Goal: Task Accomplishment & Management: Manage account settings

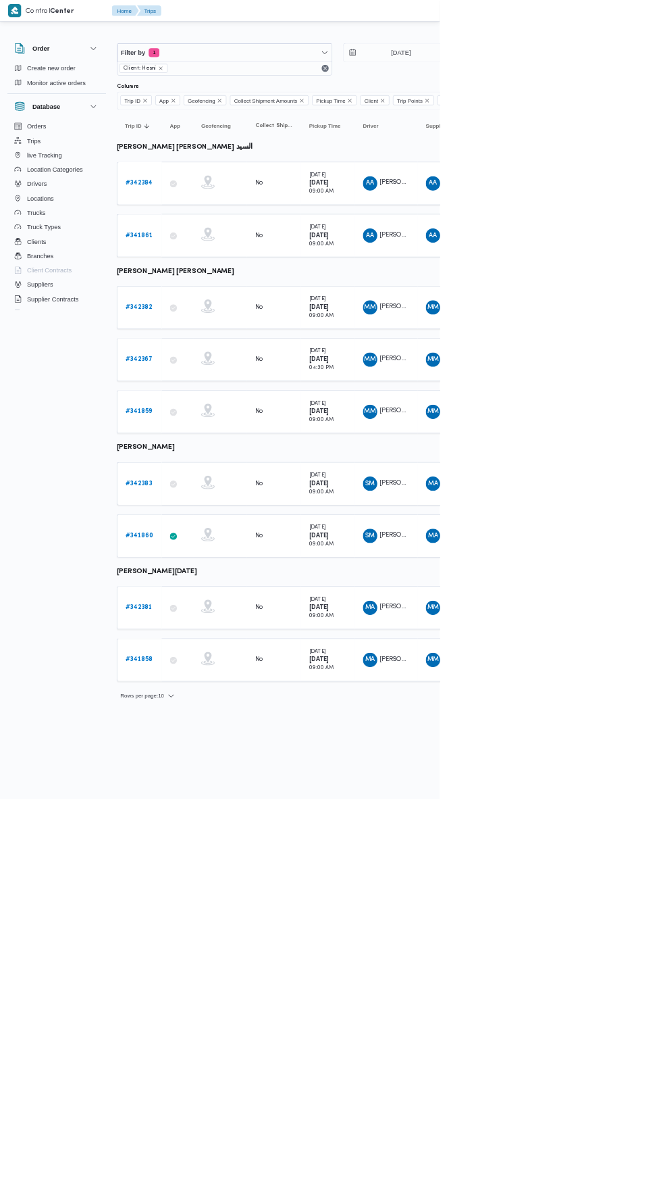
click at [211, 536] on b "# 342367" at bounding box center [209, 540] width 41 height 9
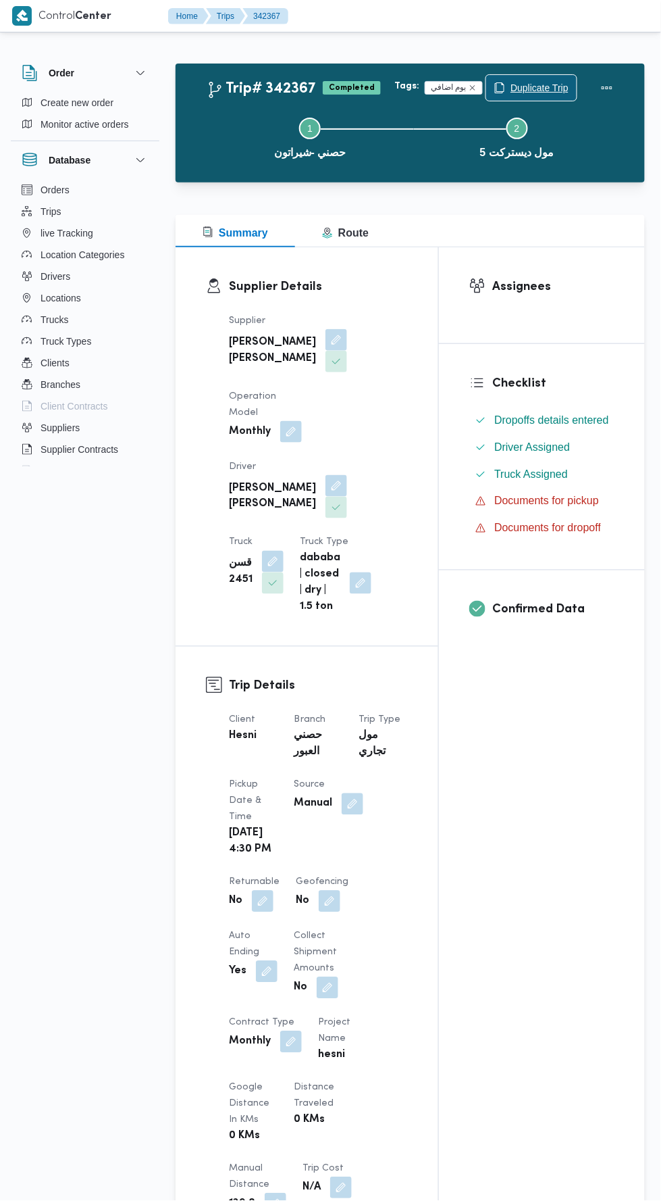
click at [543, 82] on span "Duplicate Trip" at bounding box center [540, 88] width 58 height 16
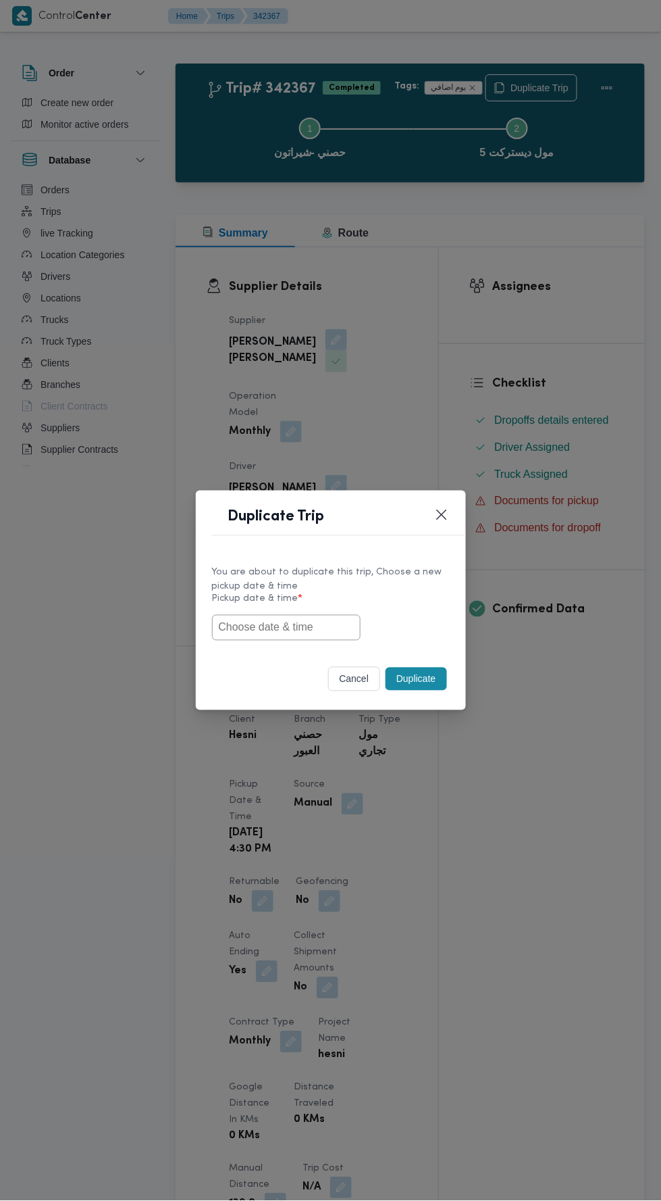
click at [321, 626] on input "text" at bounding box center [286, 628] width 149 height 26
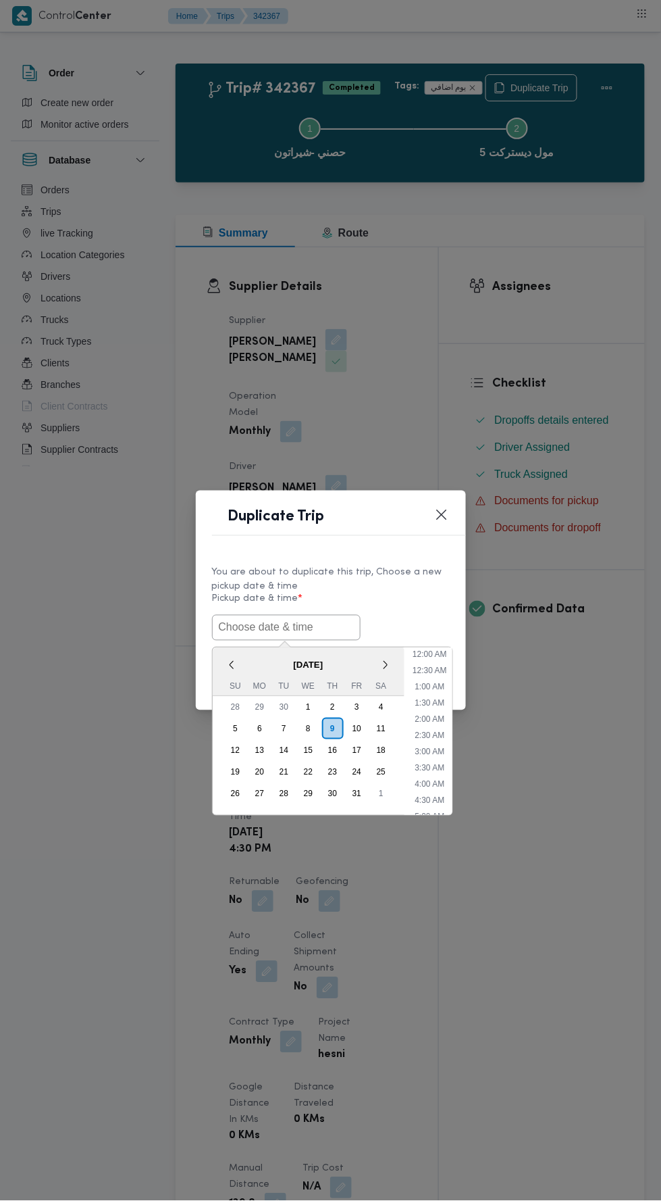
scroll to position [101, 0]
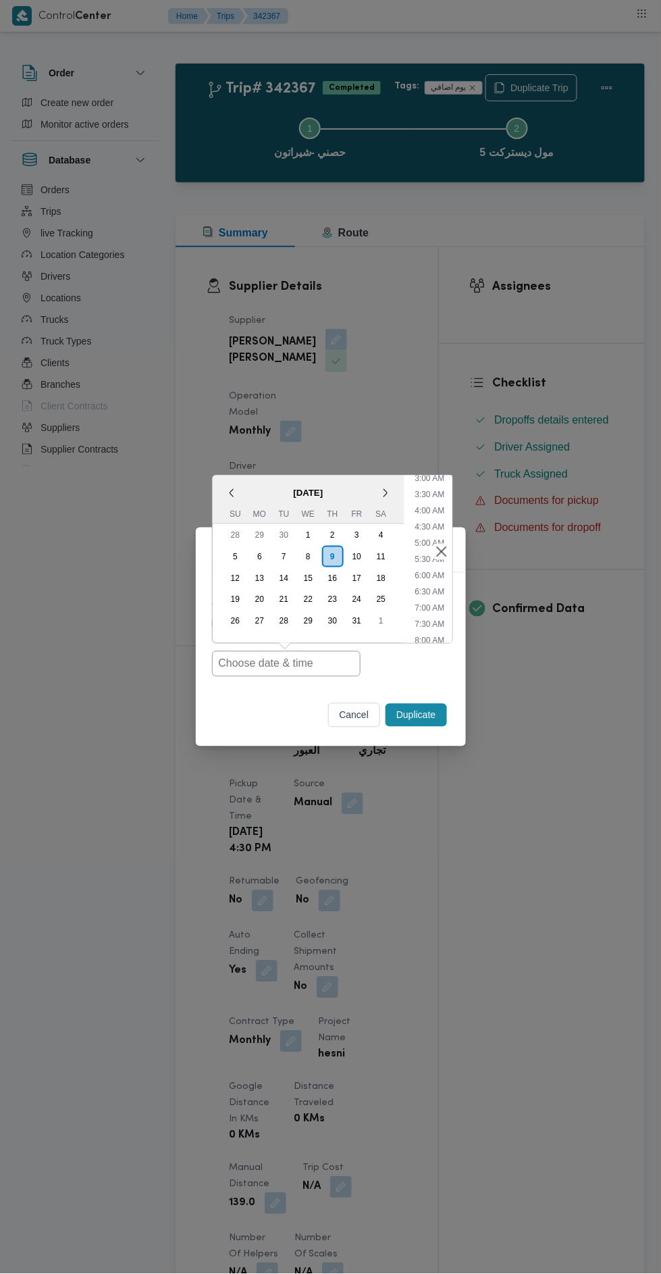
click at [308, 557] on div "8" at bounding box center [308, 557] width 22 height 22
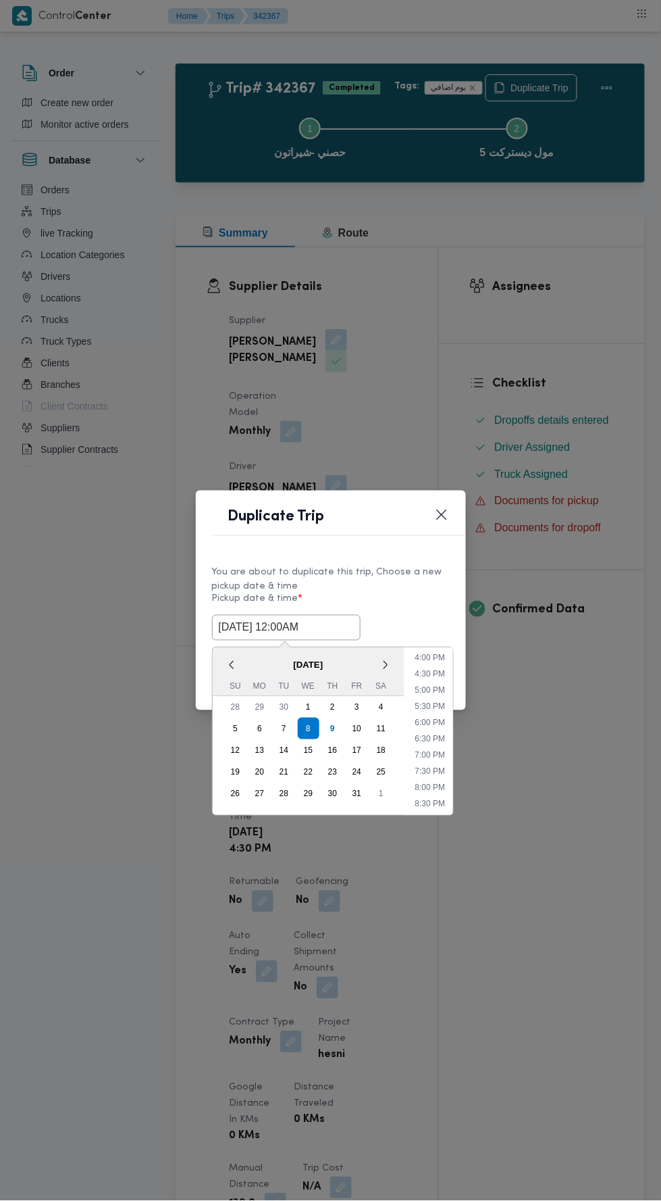
scroll to position [527, 0]
click at [430, 692] on li "5:30 PM" at bounding box center [429, 696] width 41 height 14
type input "[DATE] 5:30PM"
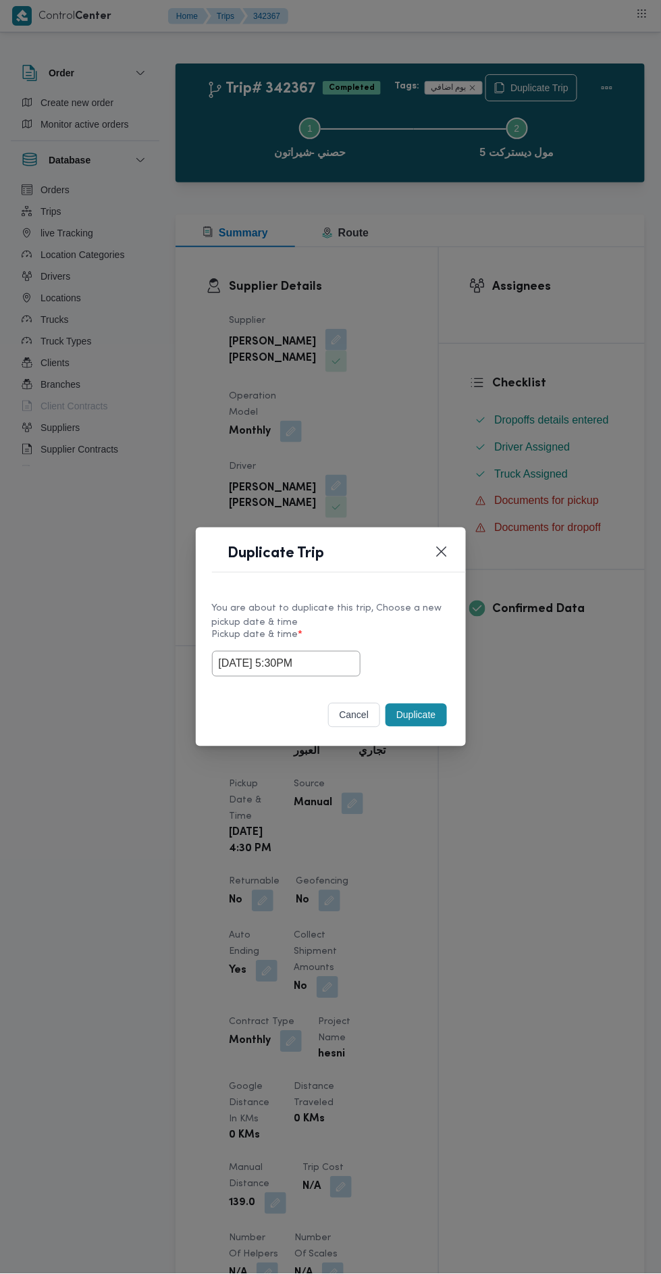
click at [406, 715] on button "Duplicate" at bounding box center [416, 715] width 61 height 23
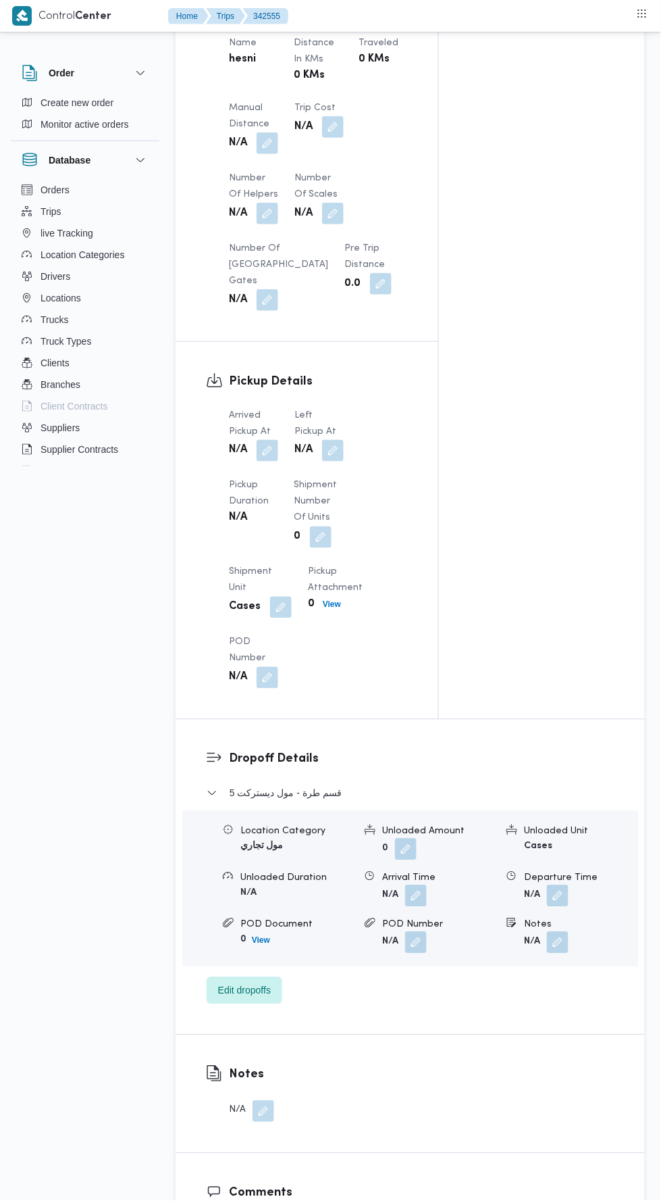
scroll to position [1089, 0]
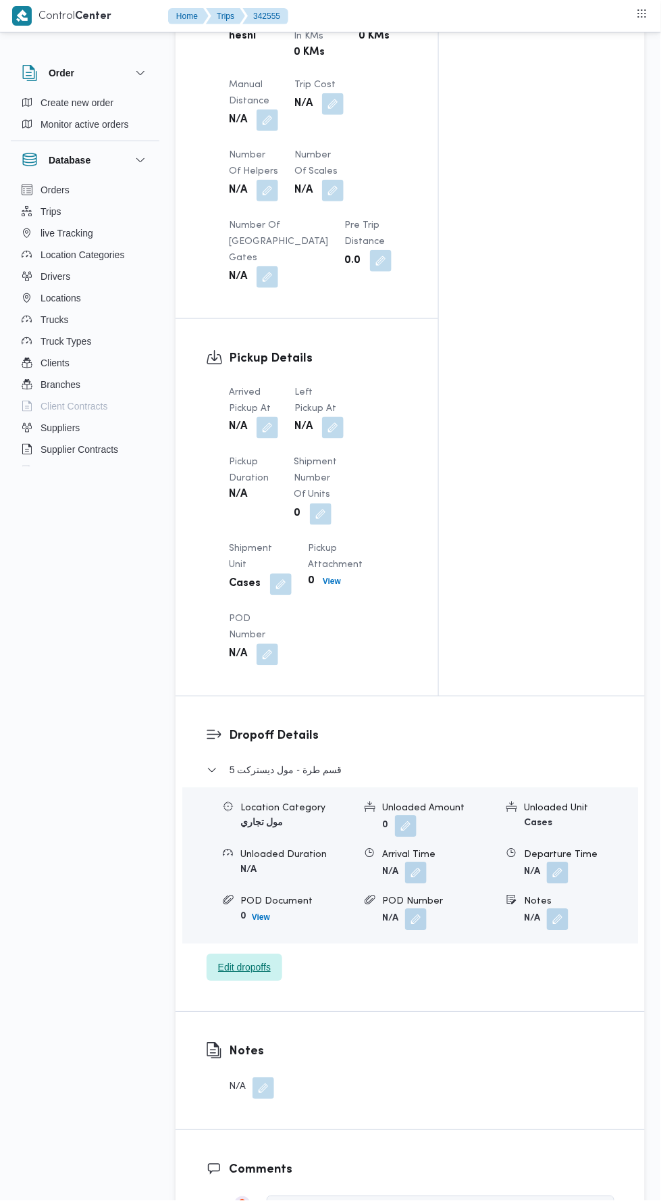
click at [247, 981] on span "Edit dropoffs" at bounding box center [245, 967] width 76 height 27
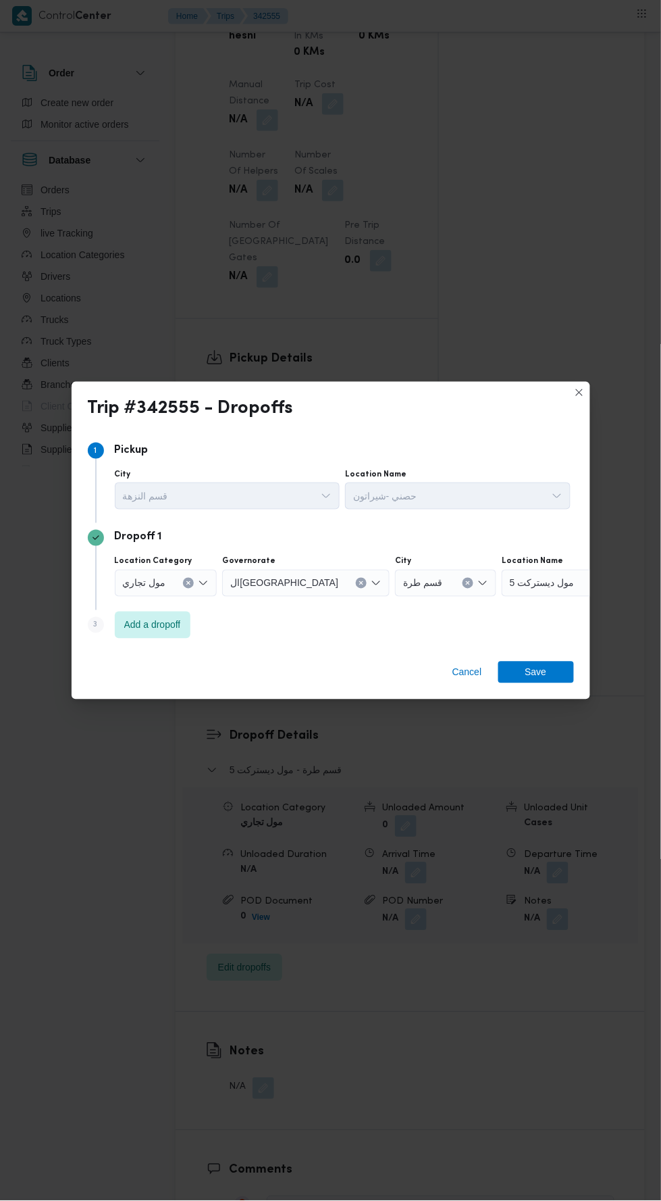
click at [538, 597] on div "مول ديستركت 5" at bounding box center [586, 583] width 169 height 27
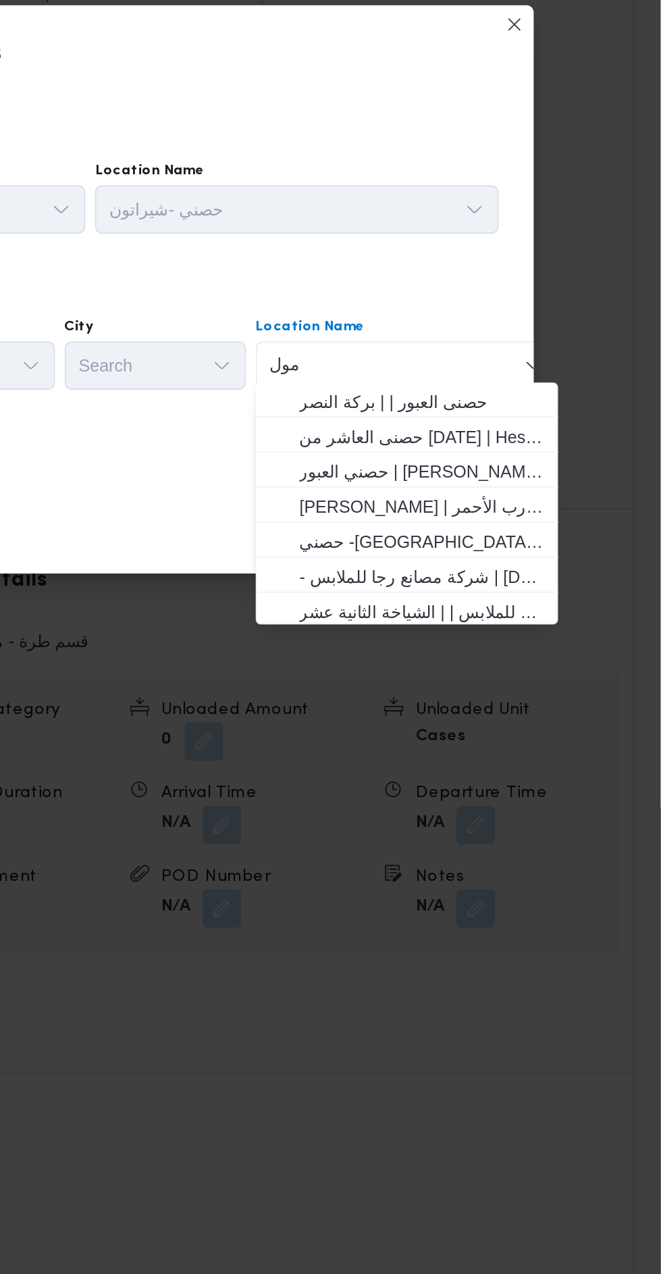
scroll to position [0, 0]
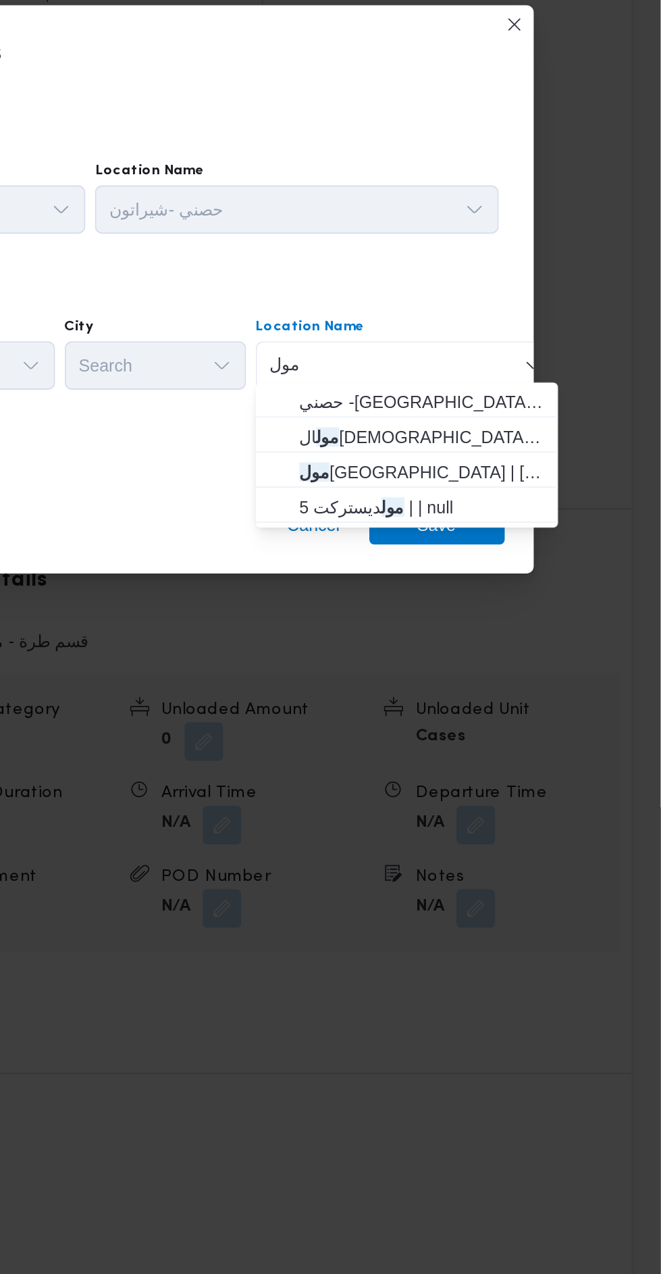
type input "مول"
click at [568, 669] on span "مول [GEOGRAPHIC_DATA] | [GEOGRAPHIC_DATA] | null" at bounding box center [527, 676] width 136 height 16
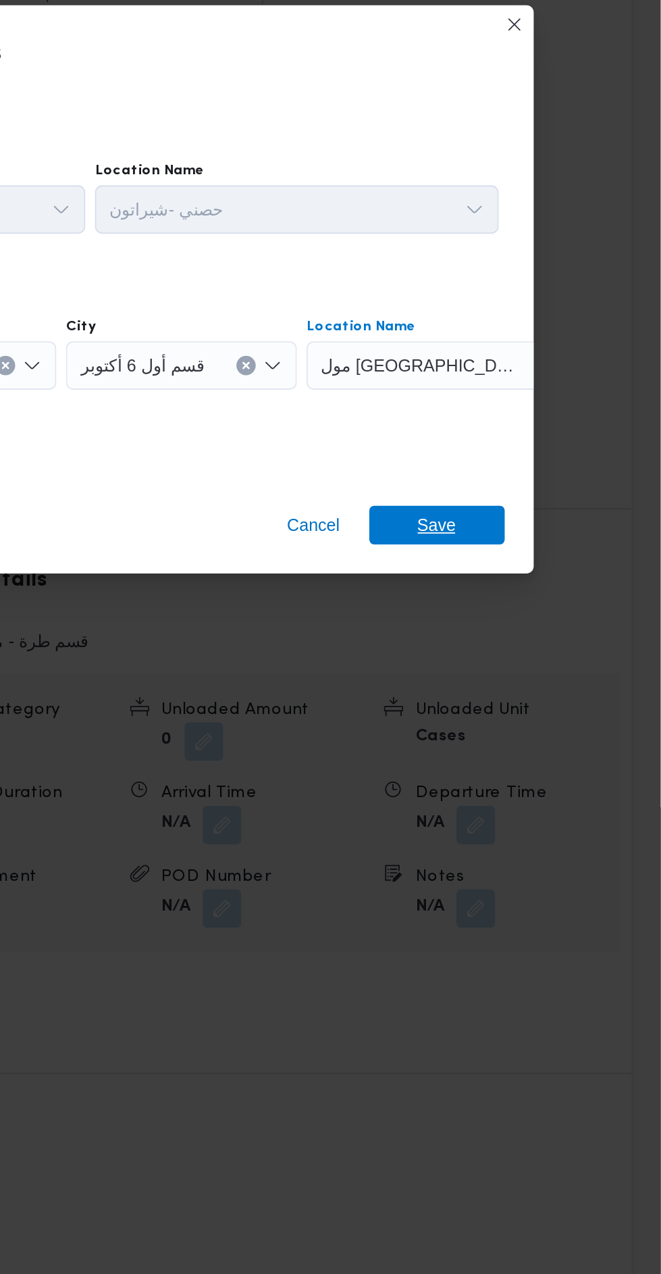
click at [549, 695] on span "Save" at bounding box center [537, 706] width 76 height 22
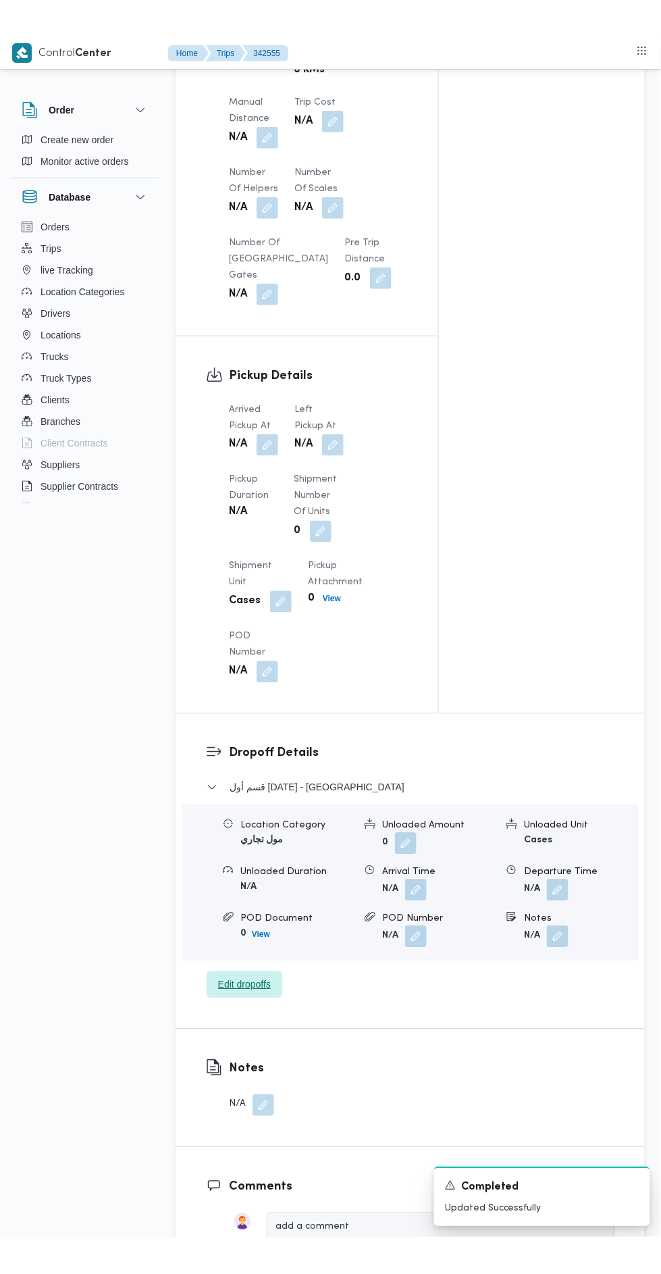
scroll to position [1108, 0]
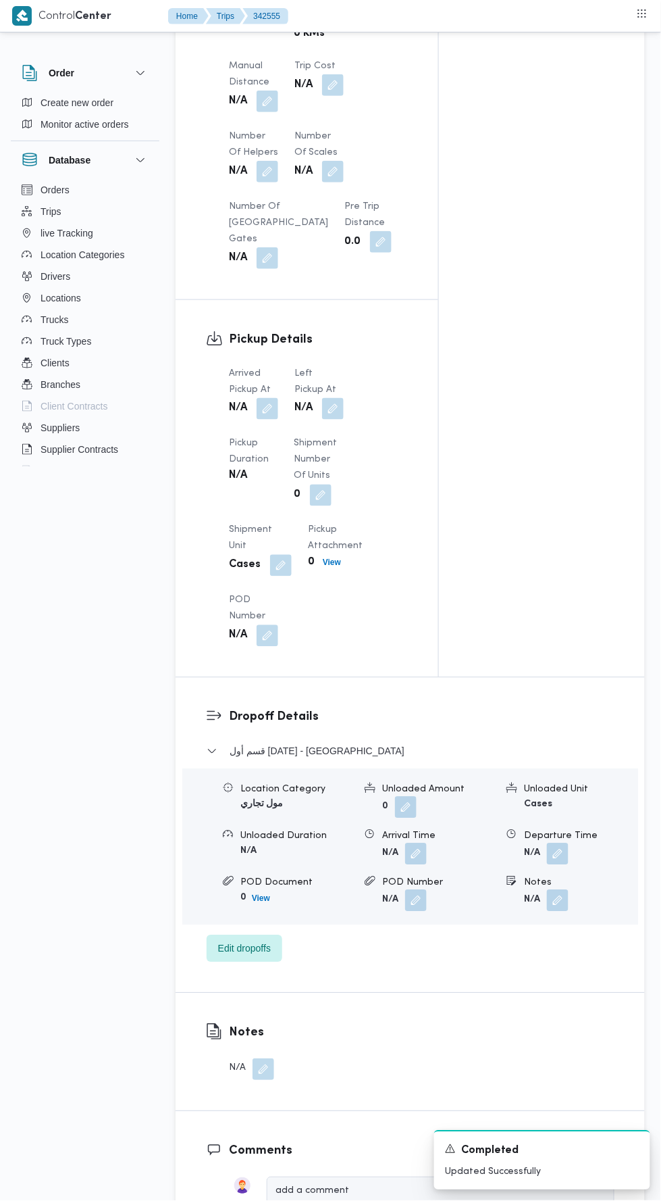
click at [272, 420] on button "button" at bounding box center [268, 409] width 22 height 22
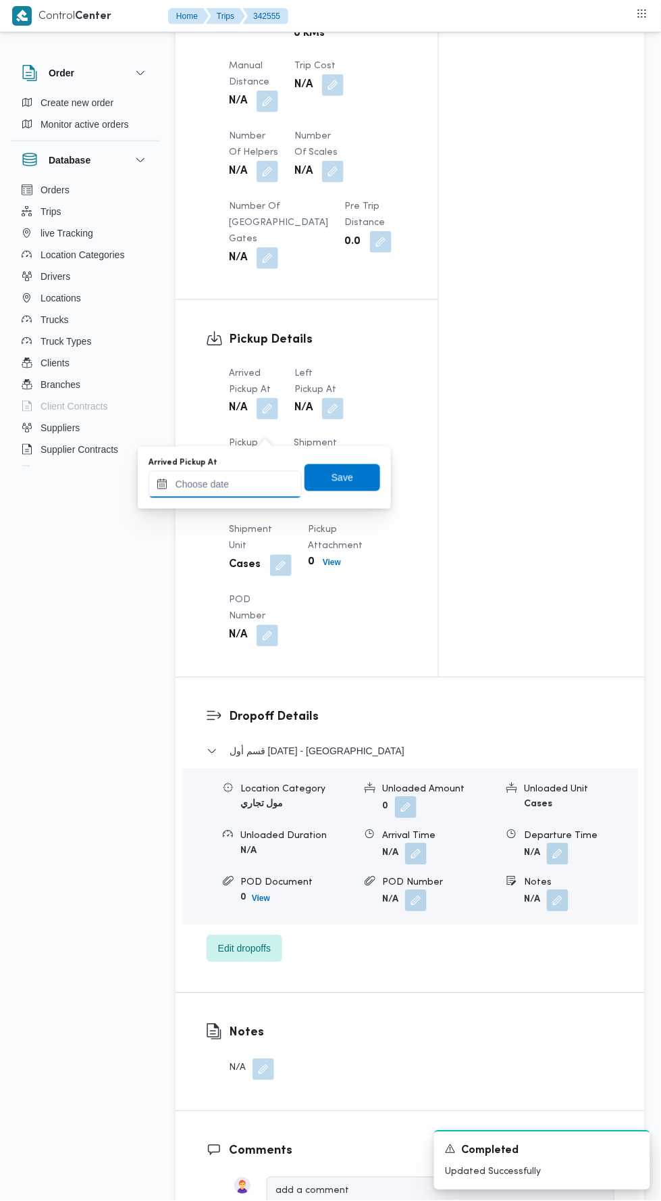
click at [264, 480] on input "Arrived Pickup At" at bounding box center [225, 484] width 153 height 27
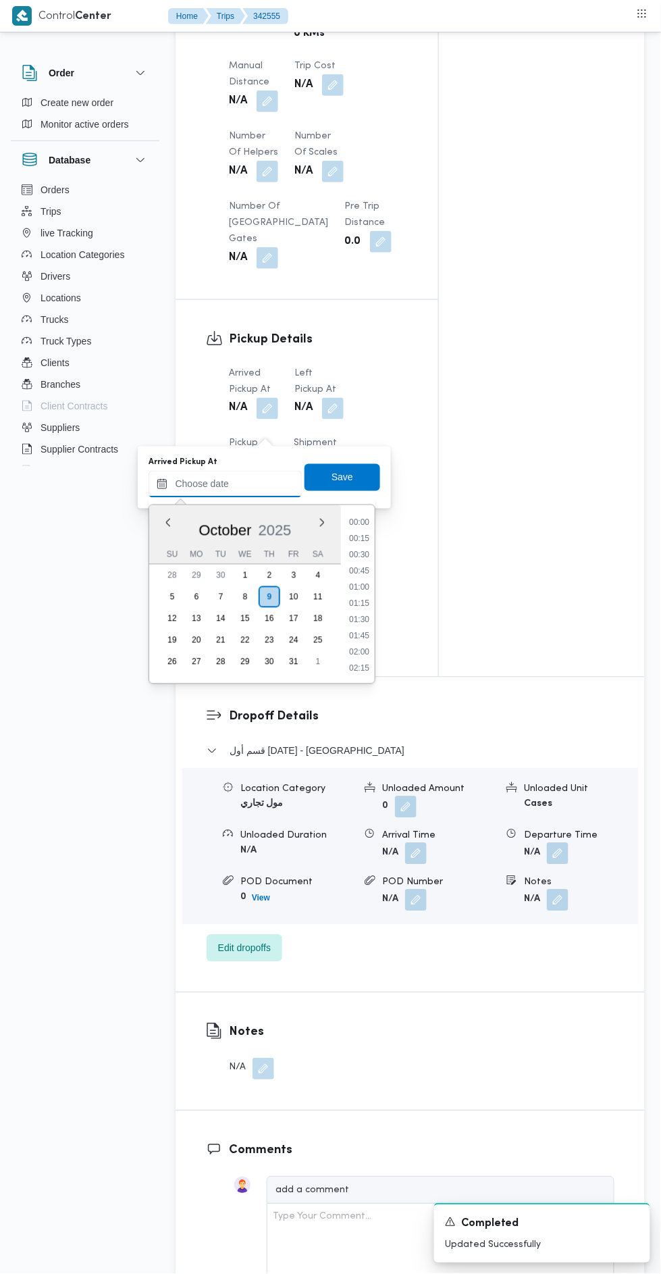
scroll to position [274, 0]
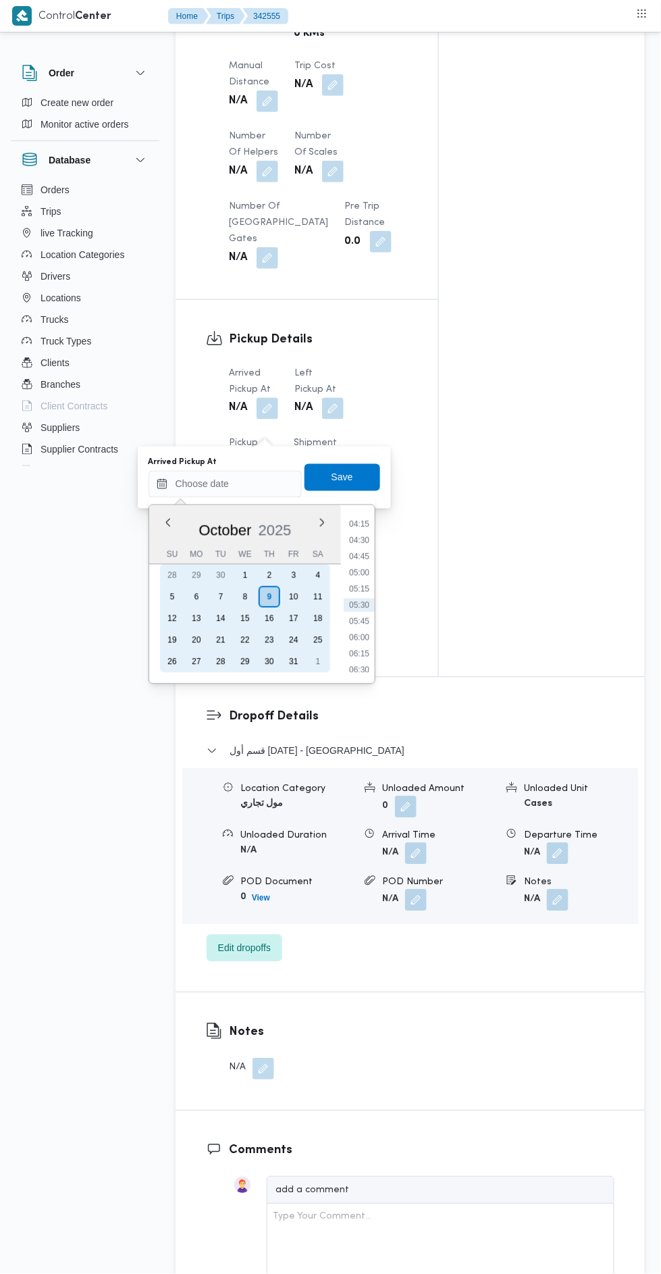
click at [246, 599] on div "8" at bounding box center [245, 597] width 22 height 22
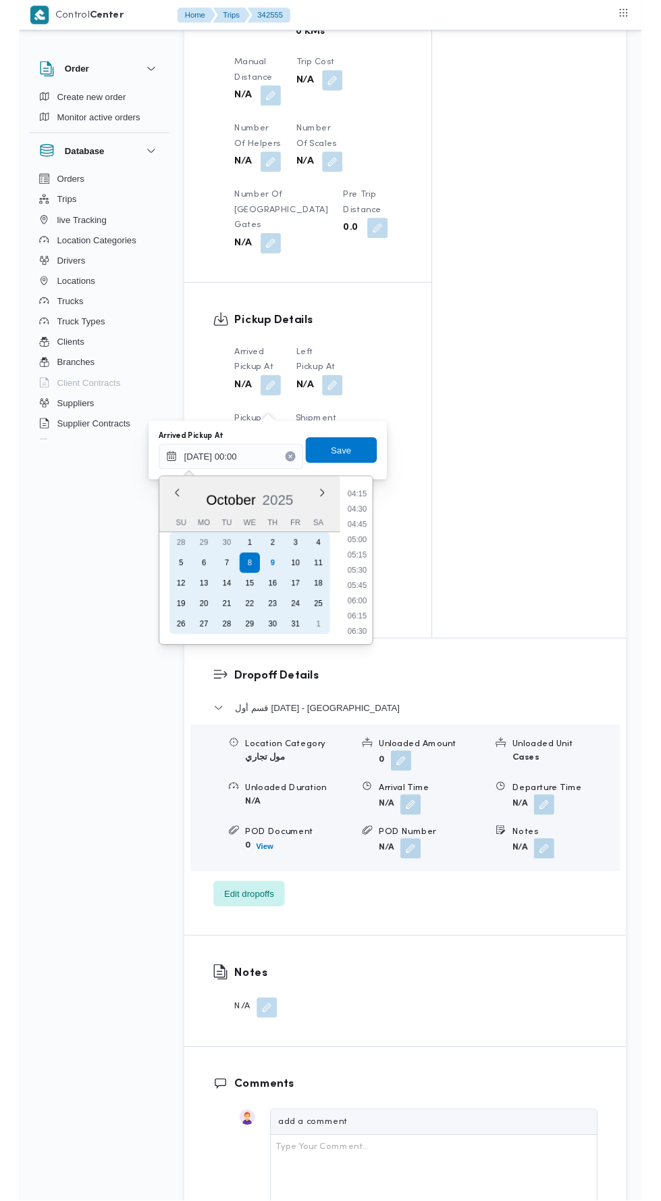
scroll to position [0, 0]
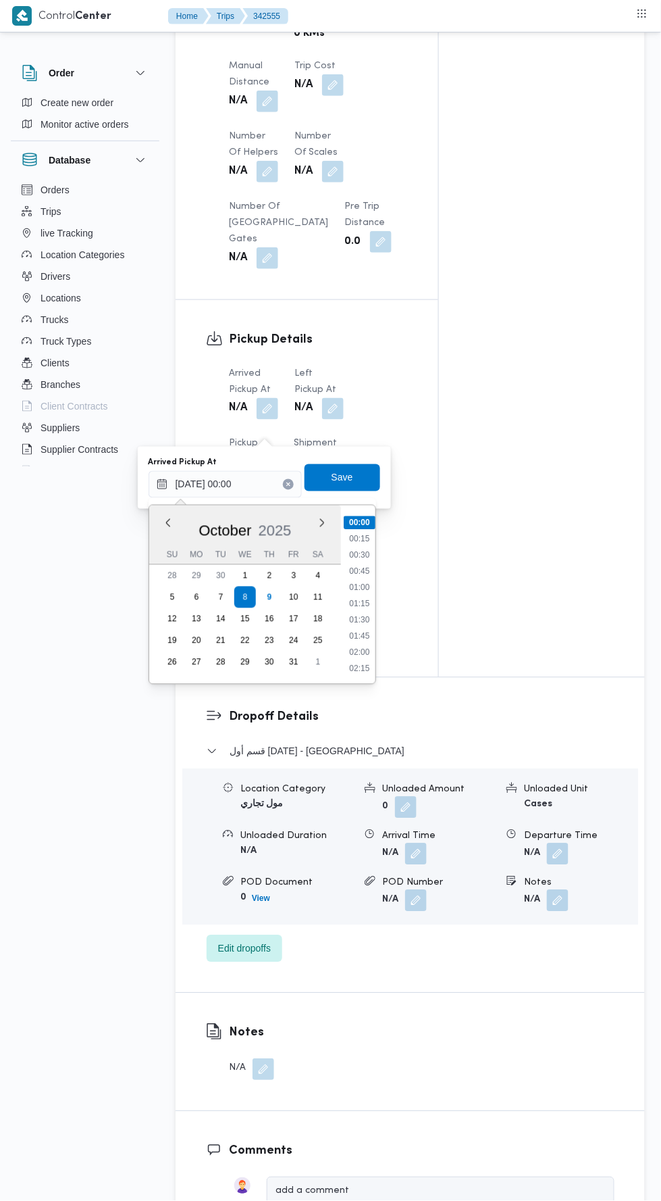
click at [364, 574] on li "00:45" at bounding box center [359, 572] width 31 height 14
type input "[DATE] 00:45"
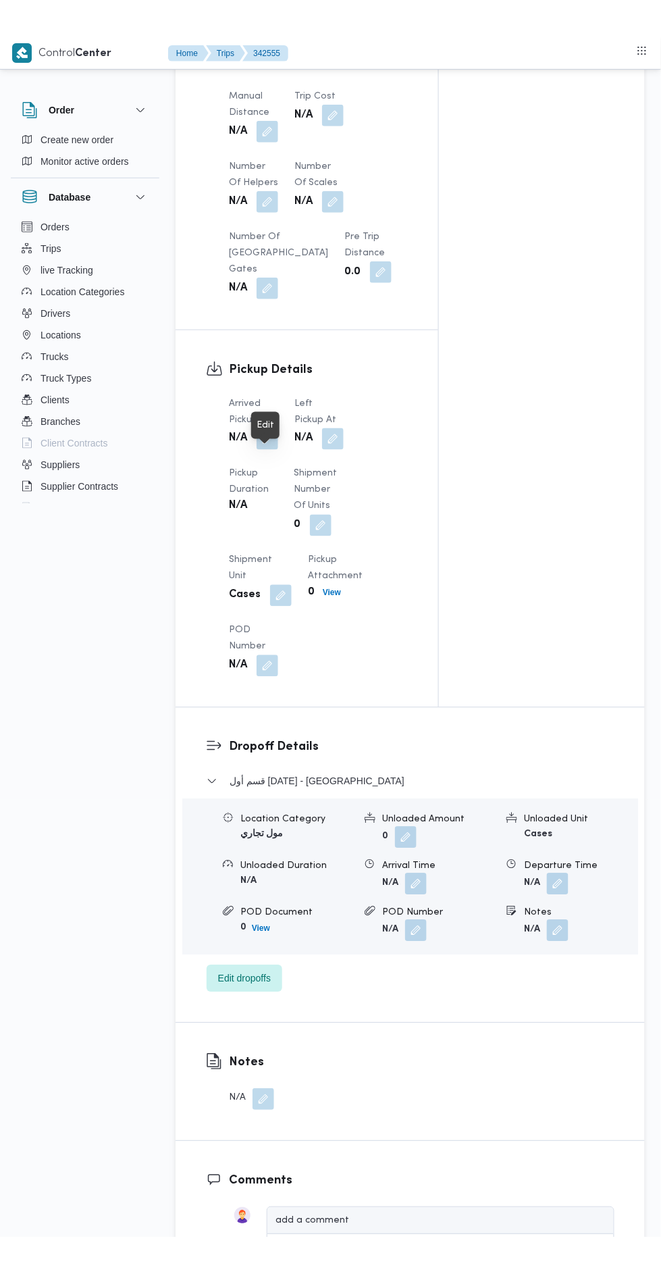
scroll to position [1121, 0]
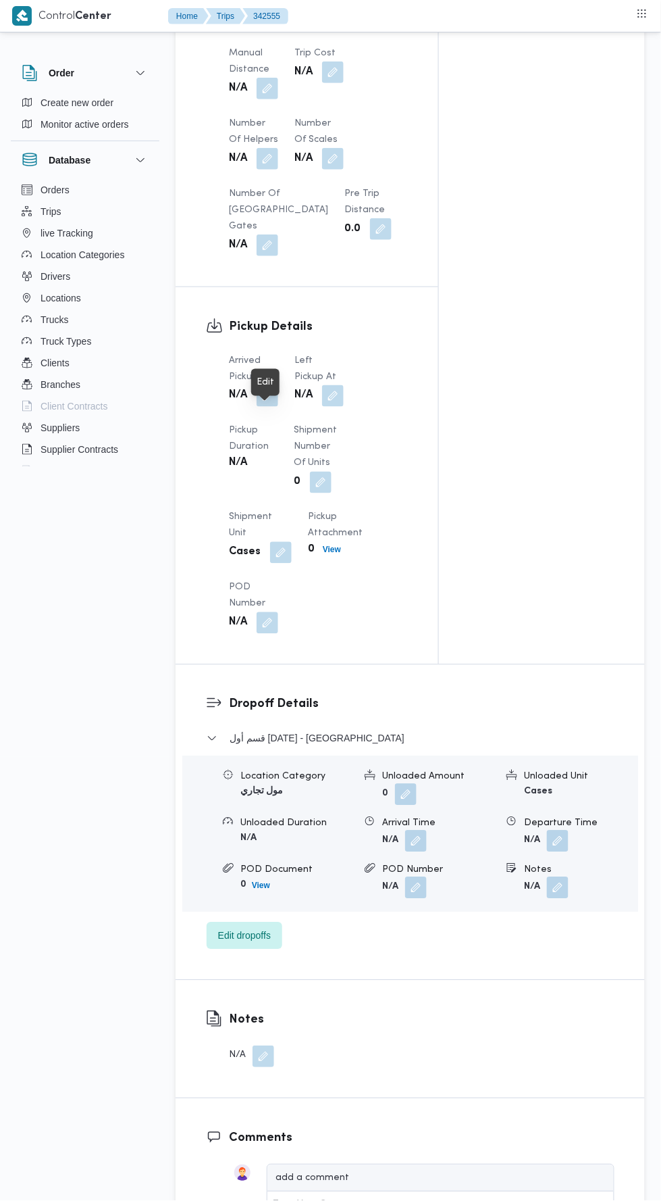
click at [261, 407] on button "button" at bounding box center [268, 396] width 22 height 22
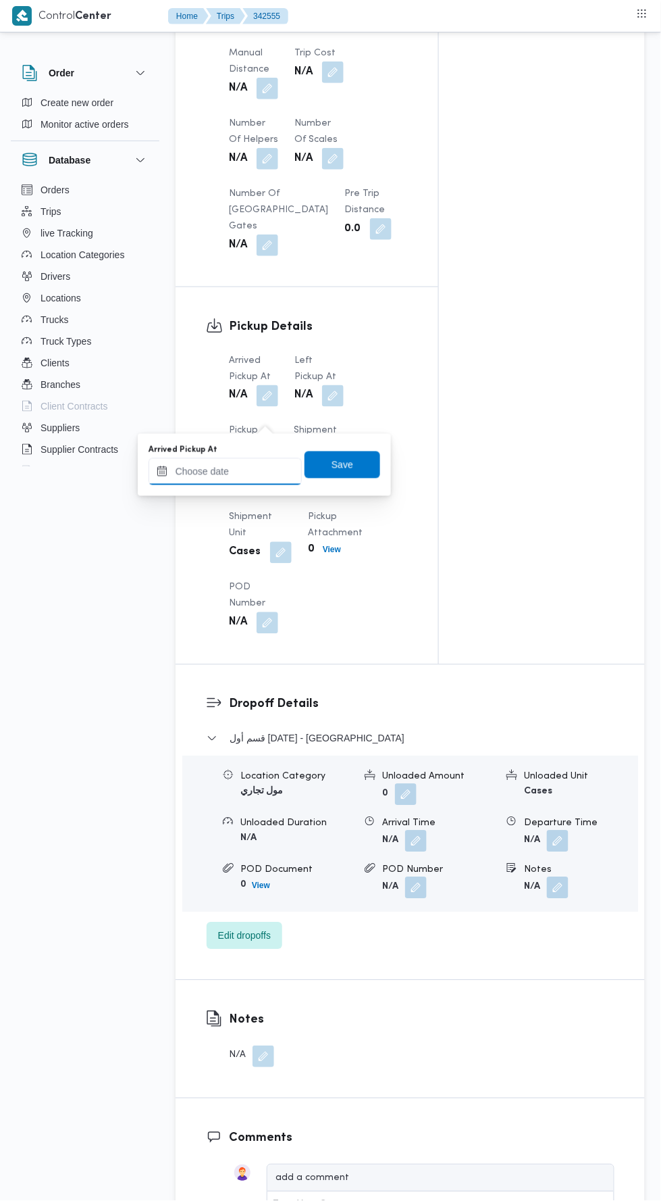
click at [260, 474] on input "Arrived Pickup At" at bounding box center [225, 471] width 153 height 27
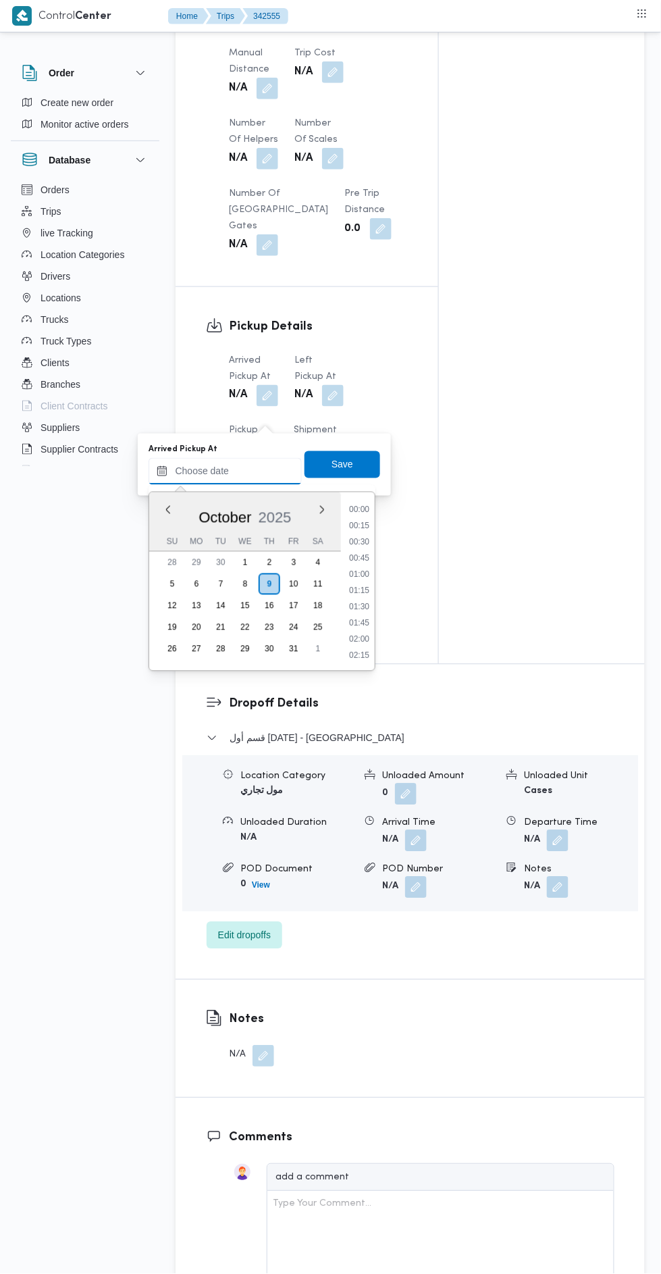
scroll to position [274, 0]
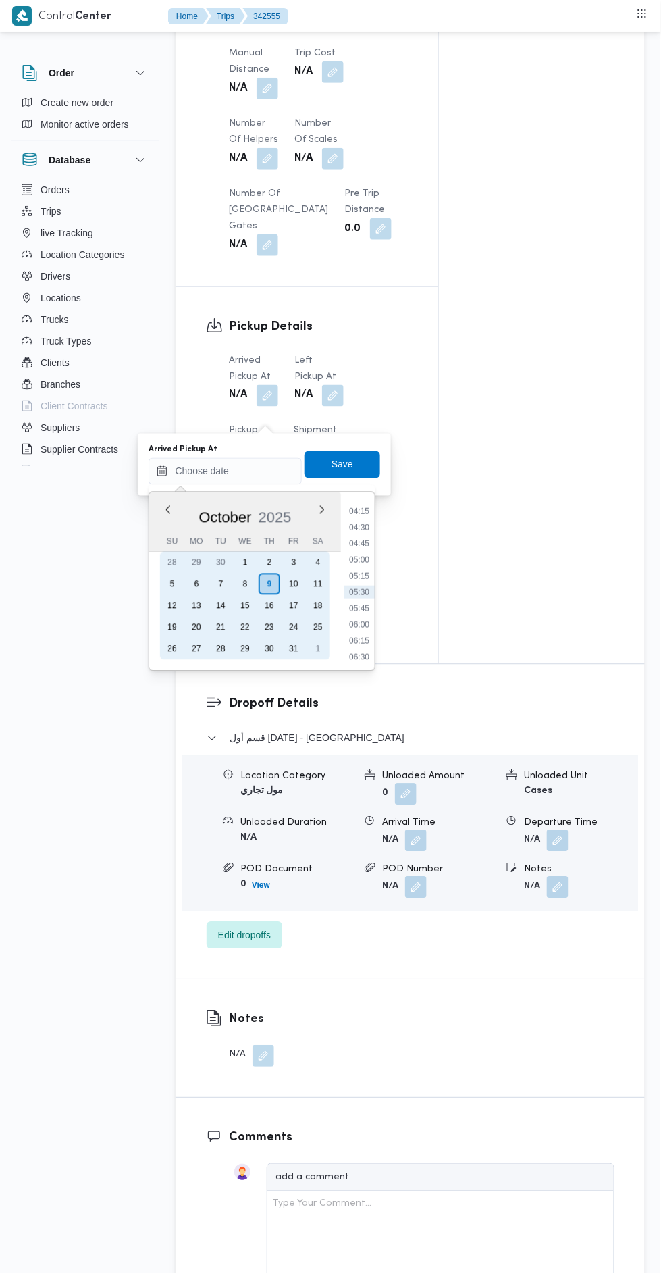
click at [243, 579] on div "8" at bounding box center [245, 585] width 22 height 22
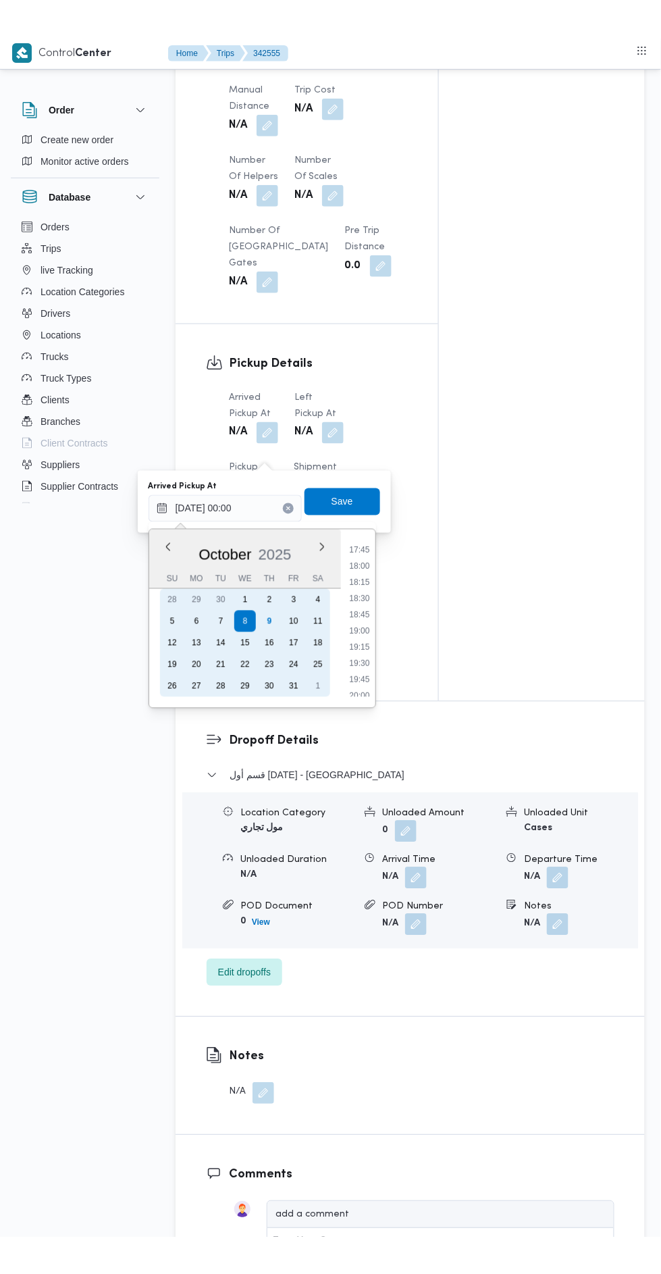
scroll to position [1131, 0]
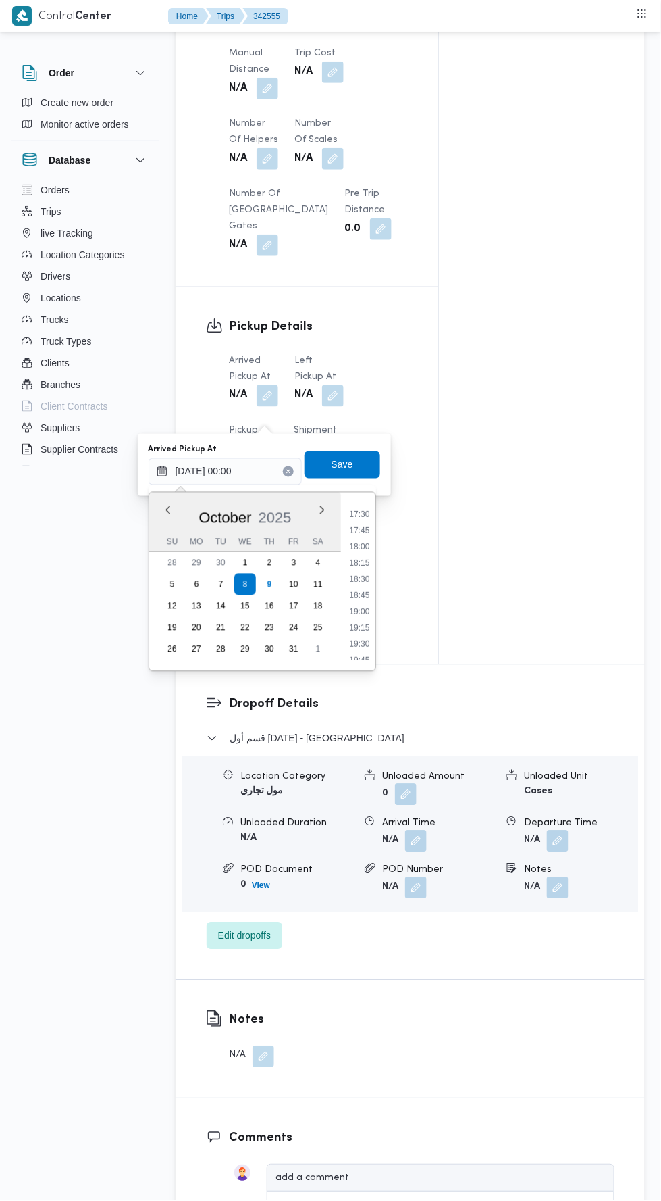
click at [357, 513] on li "17:30" at bounding box center [359, 514] width 31 height 14
type input "[DATE] 17:30"
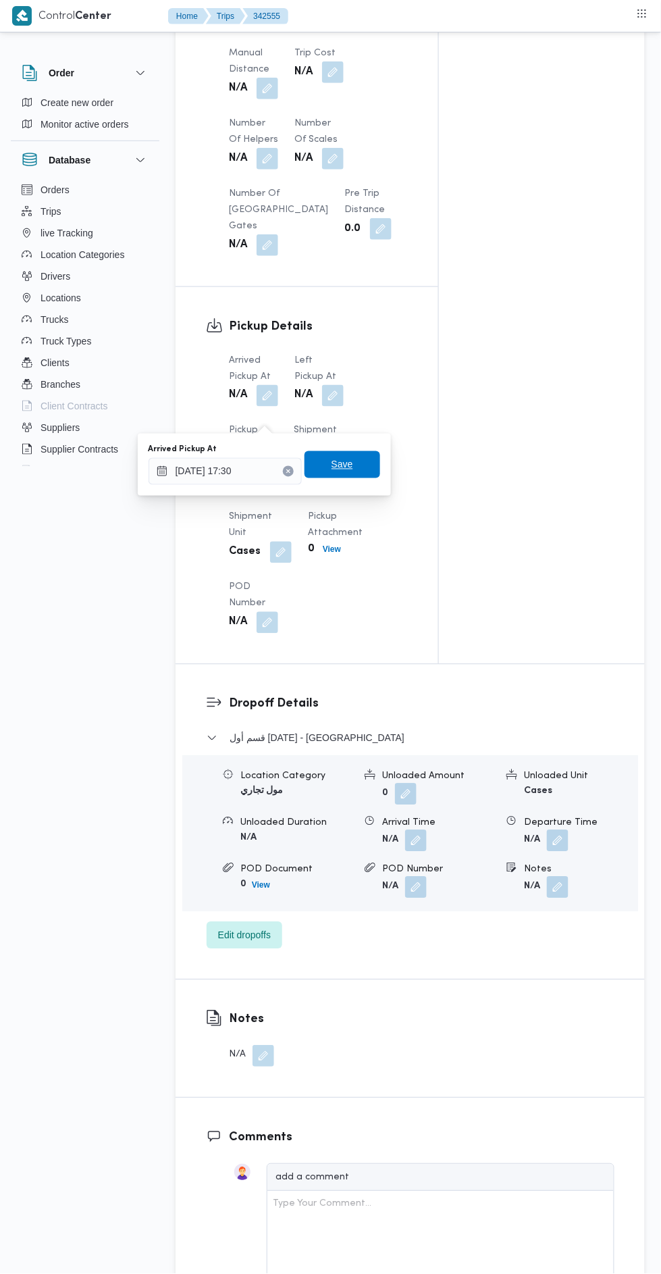
click at [365, 462] on span "Save" at bounding box center [343, 464] width 76 height 27
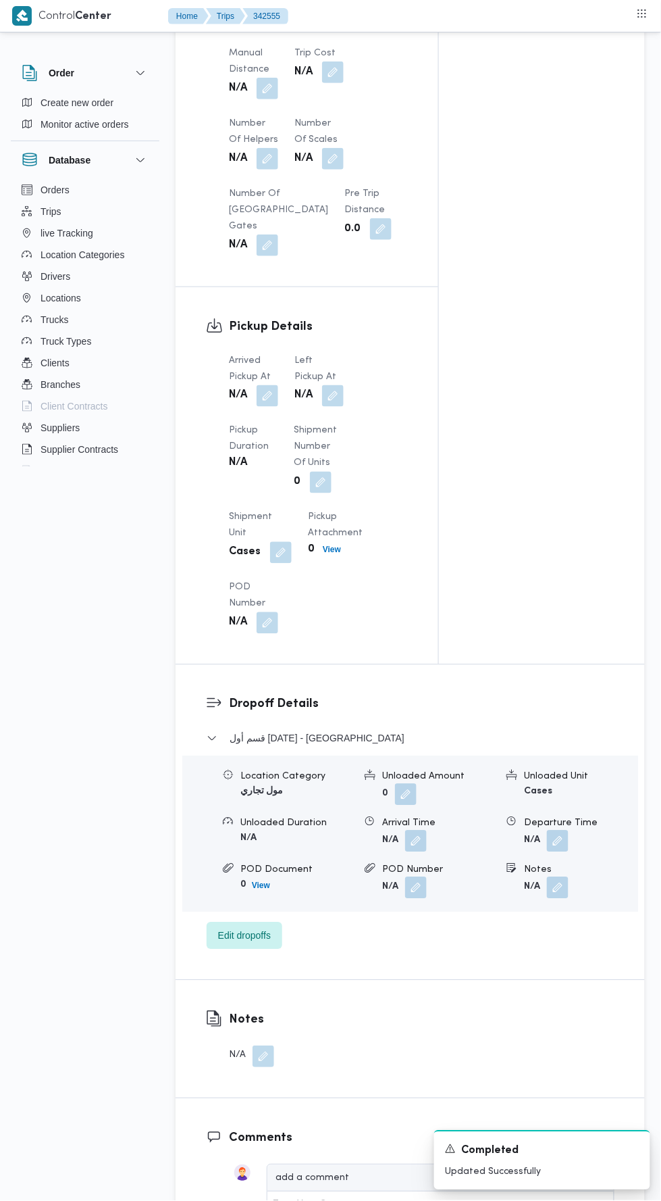
click at [335, 407] on button "button" at bounding box center [333, 396] width 22 height 22
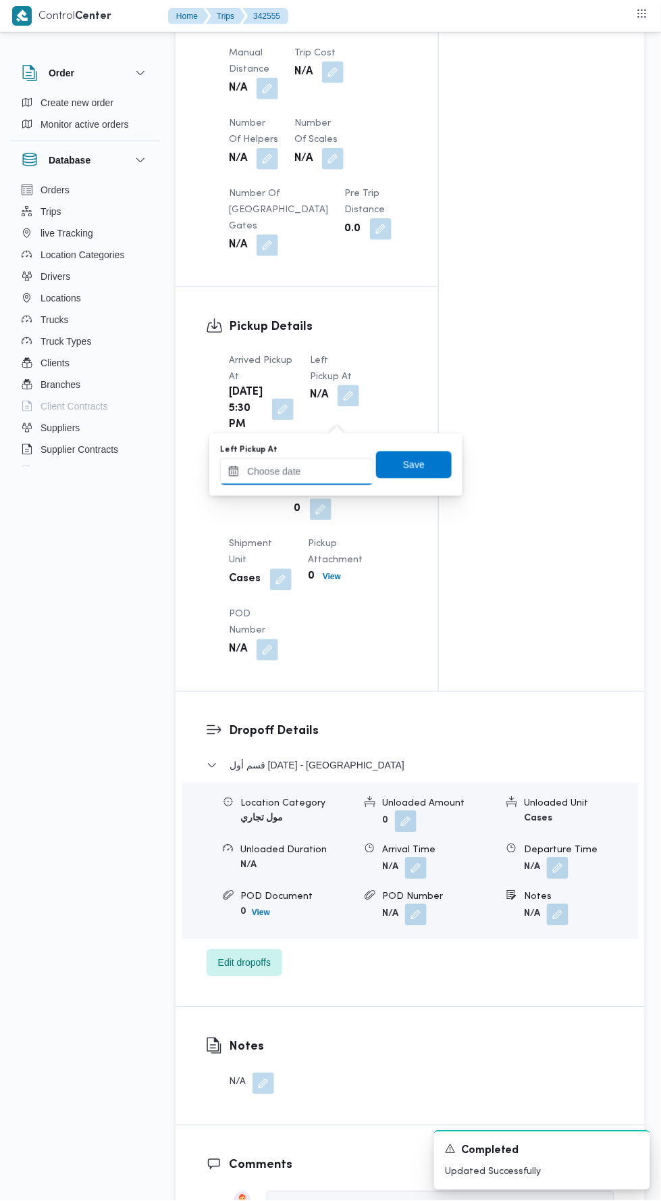
click at [325, 472] on input "Left Pickup At" at bounding box center [296, 471] width 153 height 27
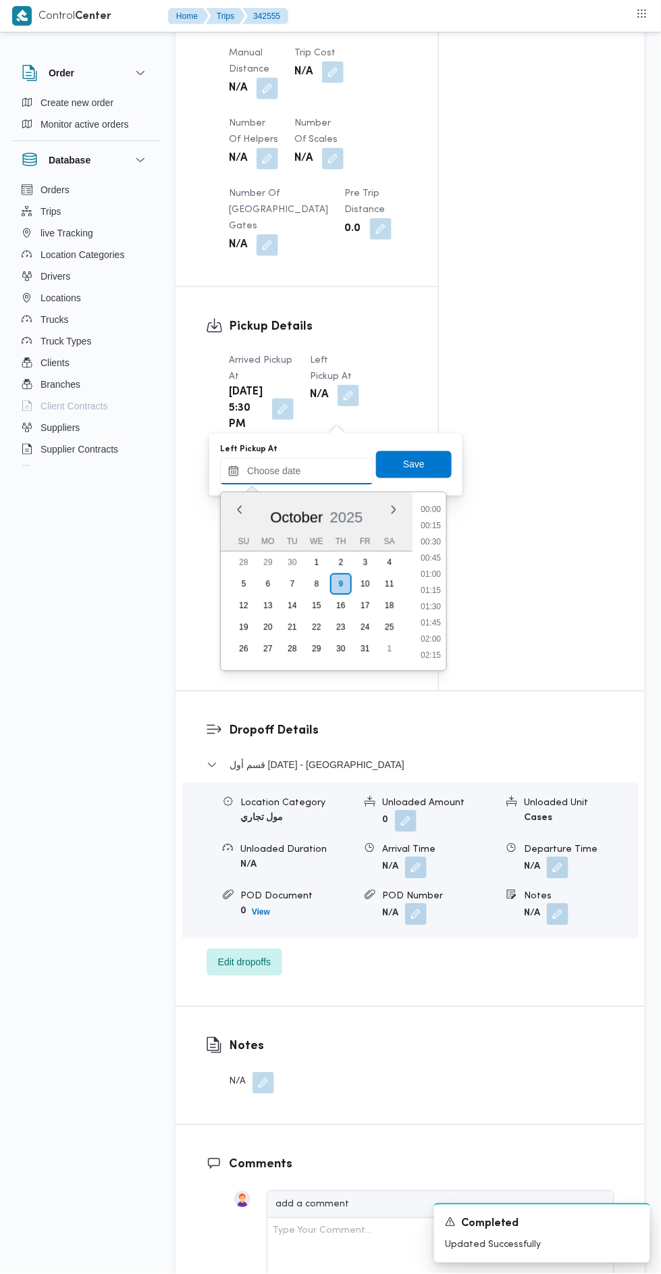
scroll to position [274, 0]
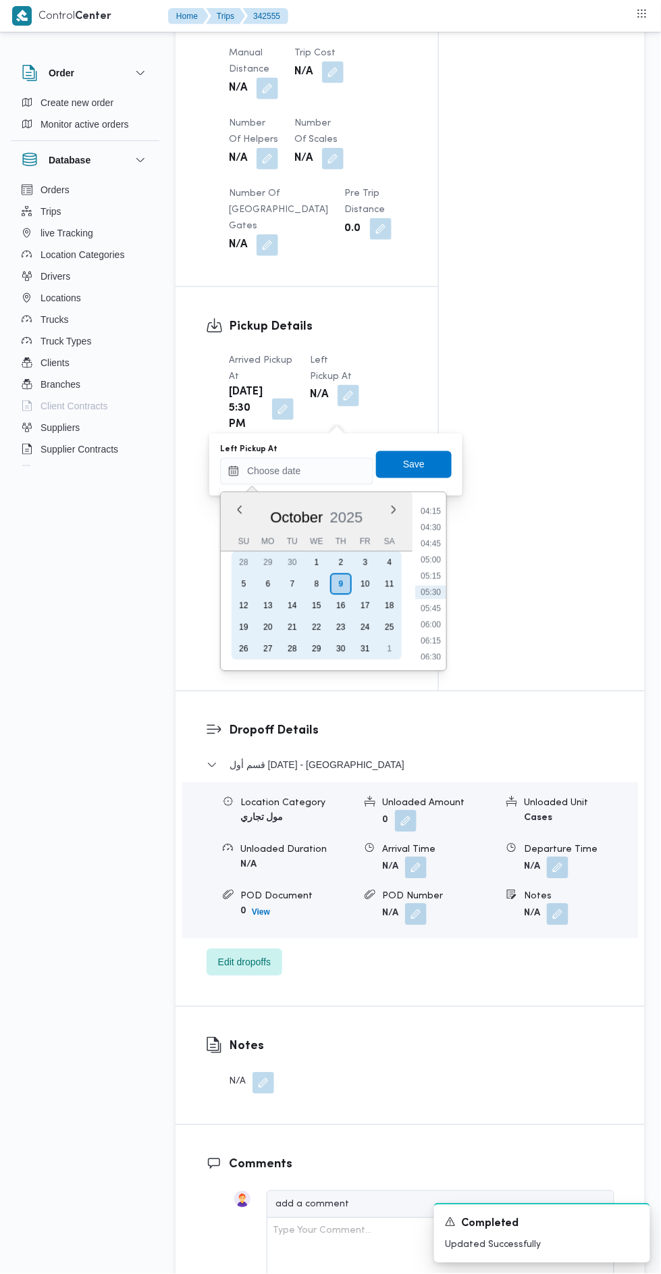
click at [314, 584] on div "8" at bounding box center [317, 585] width 22 height 22
type input "[DATE] 00:00"
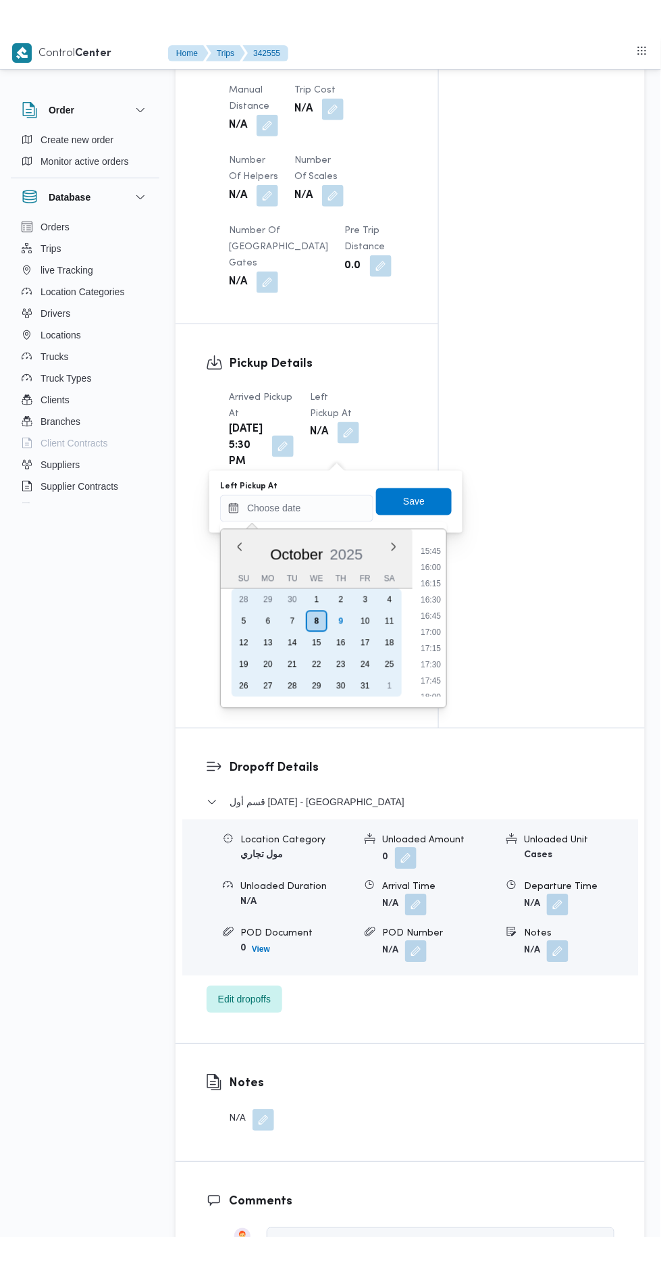
scroll to position [1068, 0]
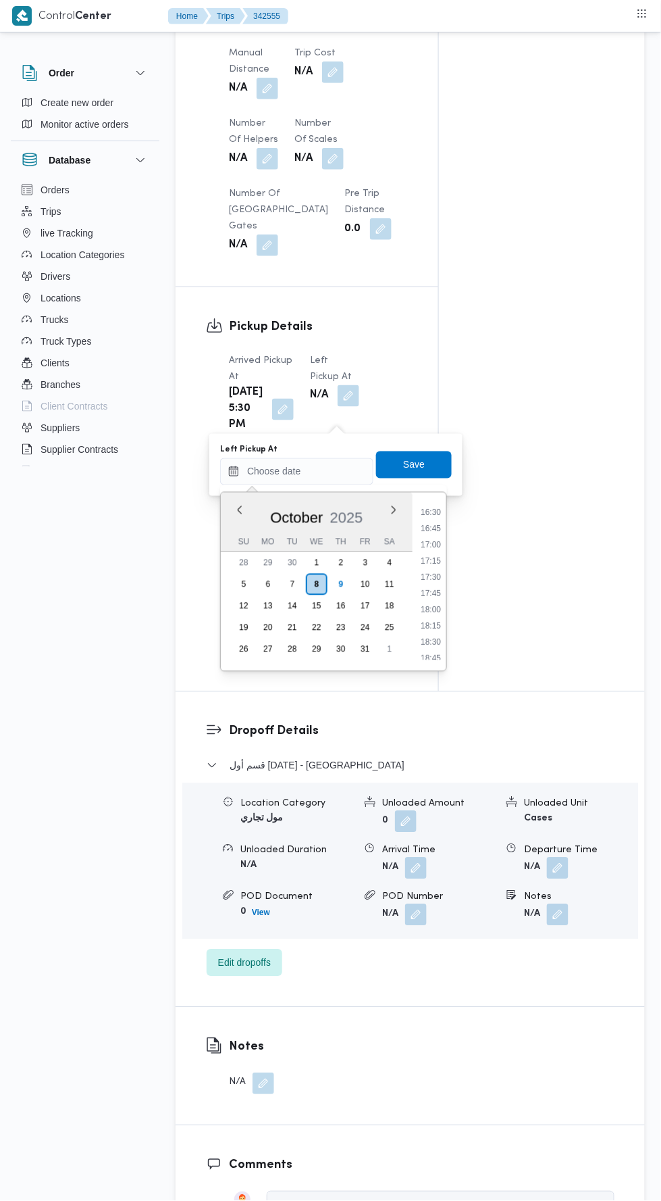
click at [432, 609] on li "18:00" at bounding box center [431, 610] width 31 height 14
type input "[DATE] 18:00"
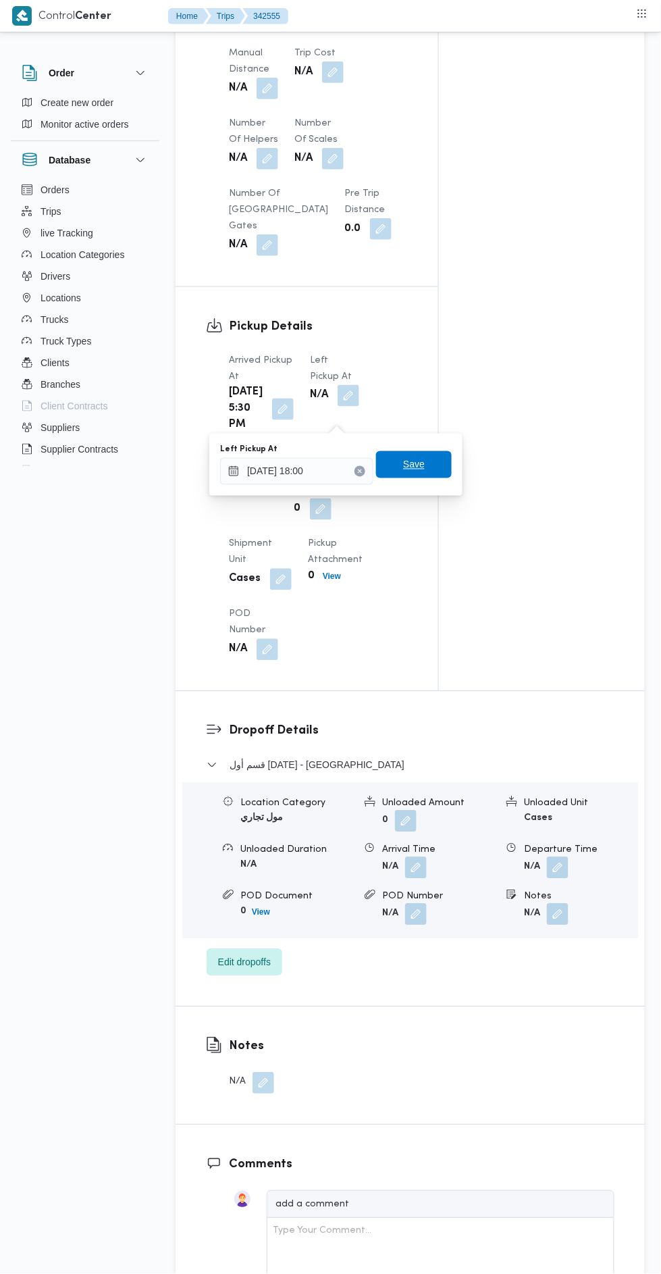
click at [440, 462] on span "Save" at bounding box center [414, 464] width 76 height 27
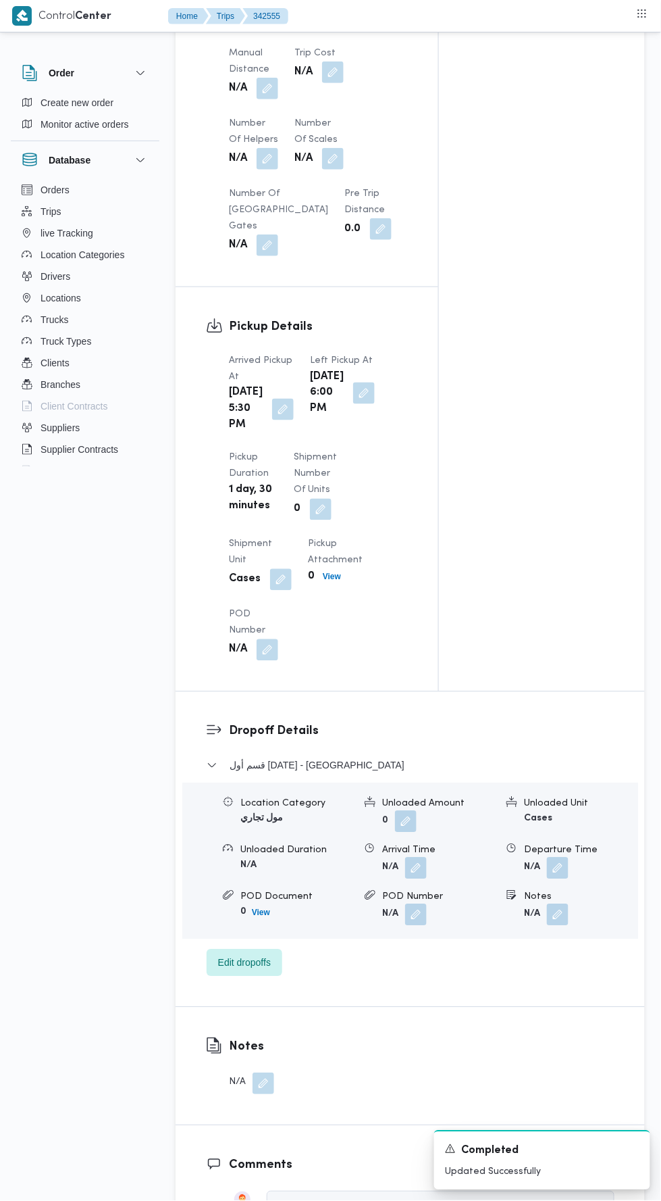
click at [353, 404] on button "button" at bounding box center [364, 393] width 22 height 22
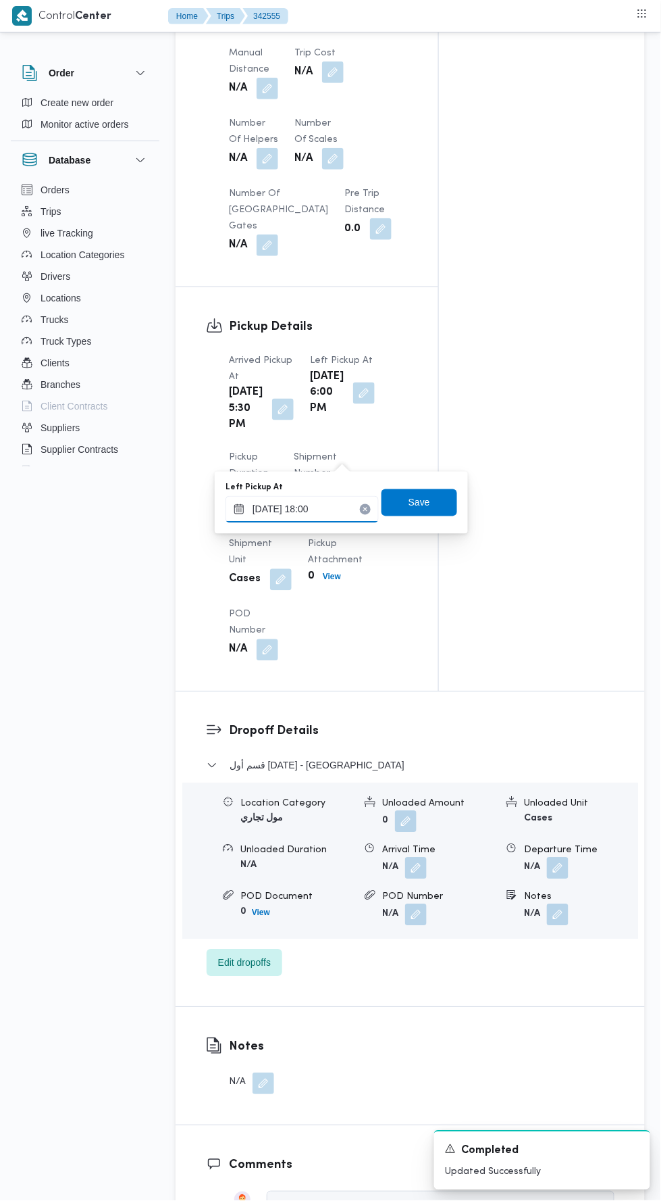
click at [318, 512] on input "[DATE] 18:00" at bounding box center [302, 509] width 153 height 27
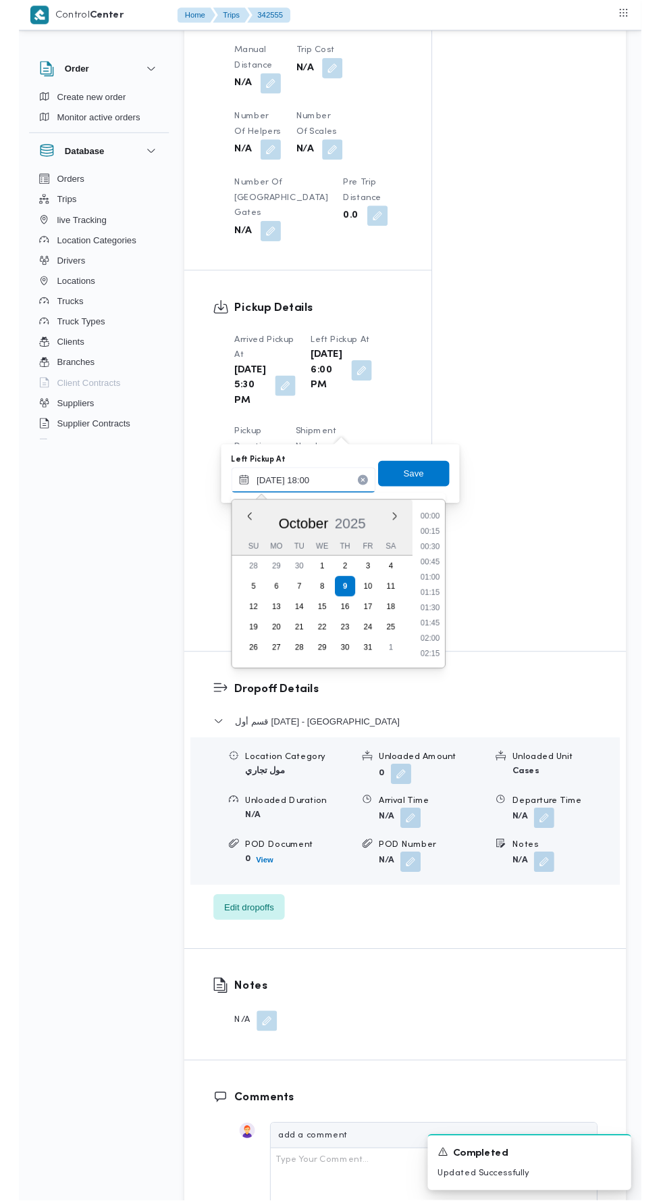
scroll to position [1085, 0]
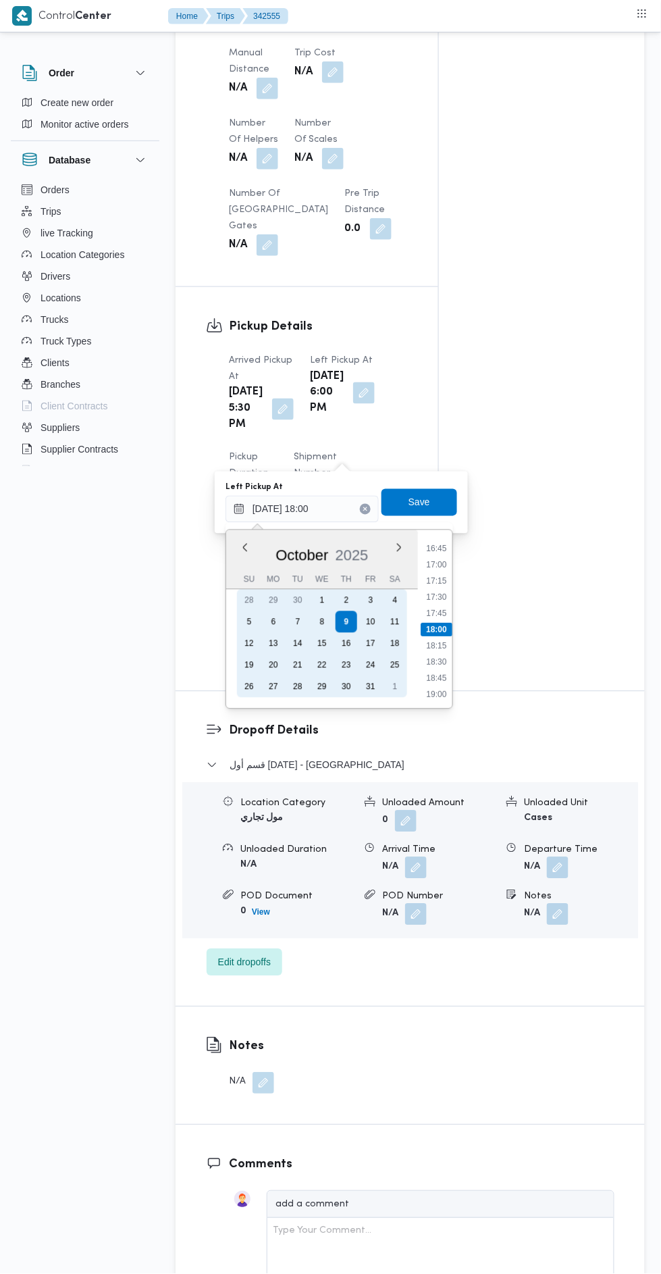
click at [322, 621] on div "8" at bounding box center [322, 622] width 22 height 22
type input "[DATE] 18:00"
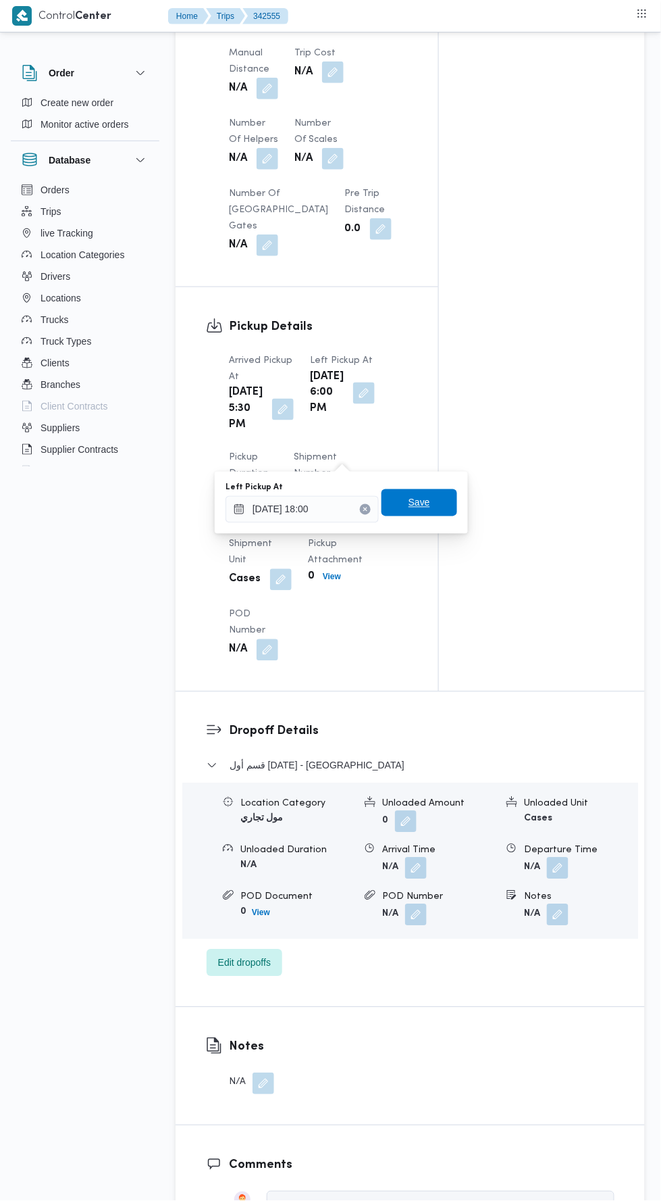
click at [422, 503] on span "Save" at bounding box center [420, 503] width 22 height 16
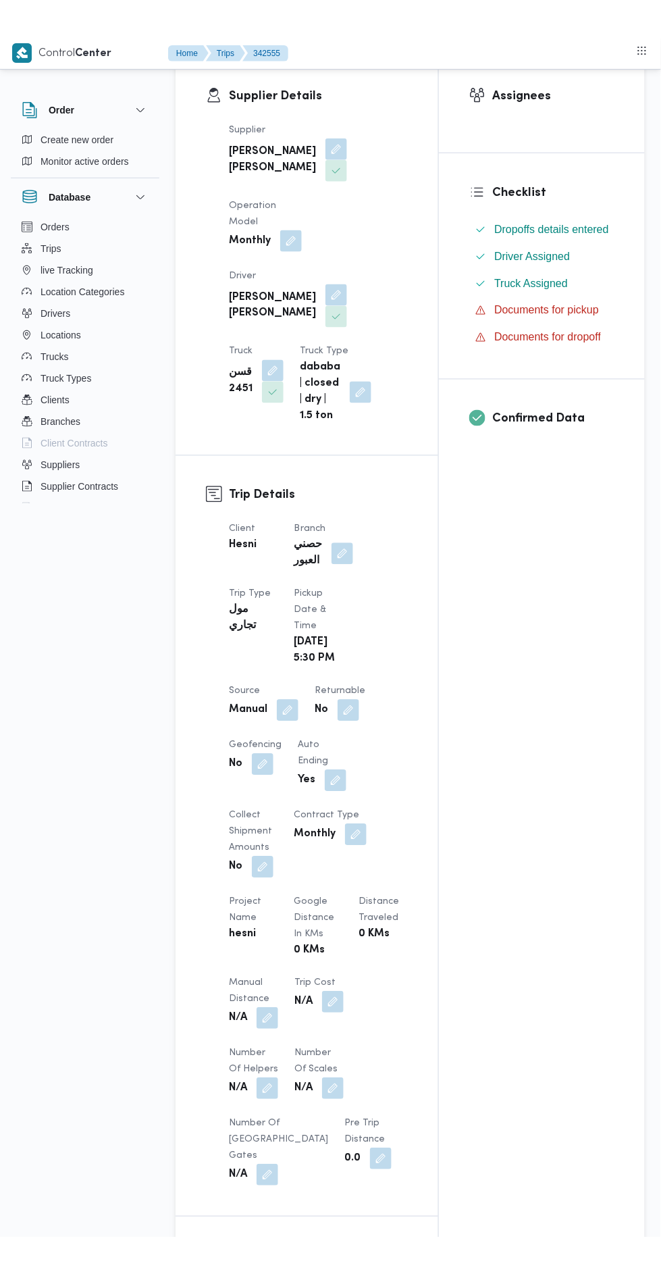
scroll to position [0, 0]
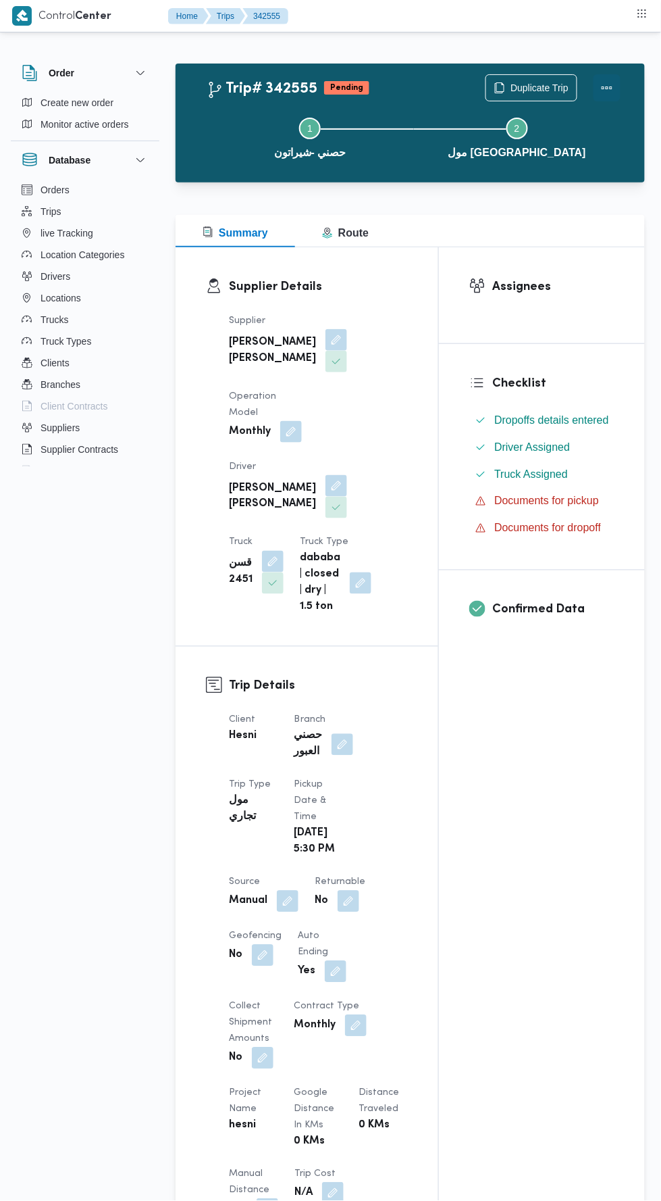
click at [618, 95] on button "Actions" at bounding box center [607, 87] width 27 height 27
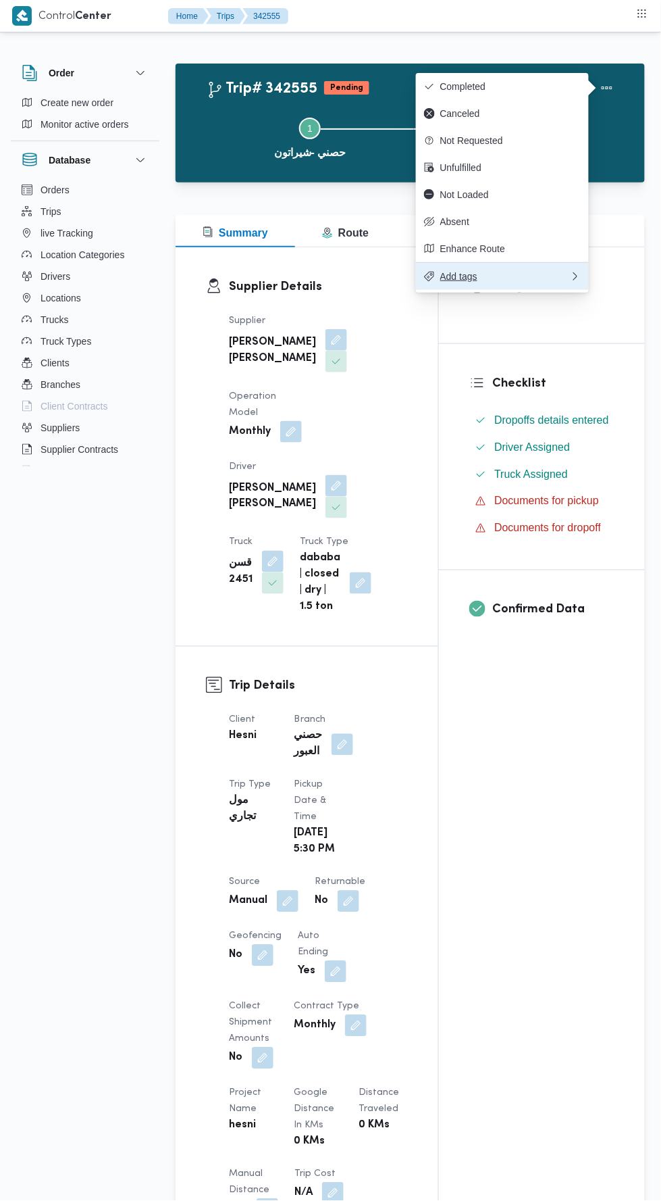
click at [541, 278] on span "Add tags" at bounding box center [506, 276] width 130 height 11
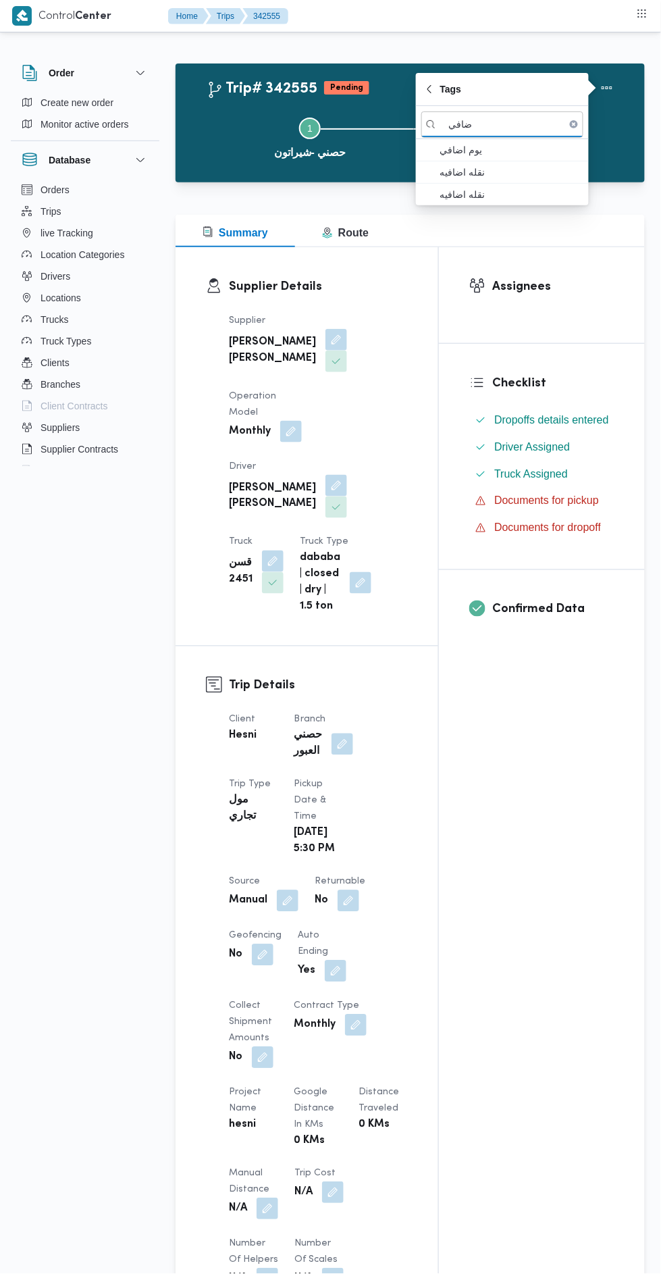
type input "ضافي"
click at [527, 147] on span "يوم اضافي" at bounding box center [511, 150] width 141 height 16
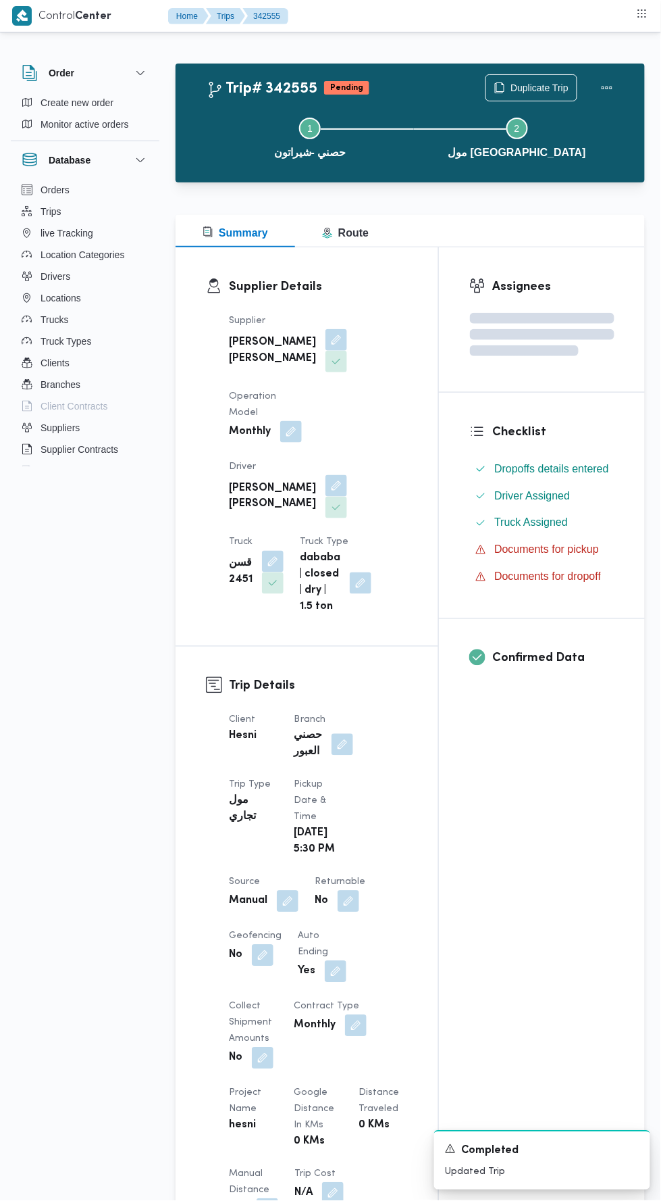
click at [425, 602] on div "Supplier Details Supplier [PERSON_NAME] [PERSON_NAME] Operation Model Monthly D…" at bounding box center [307, 446] width 263 height 399
